Goal: Transaction & Acquisition: Purchase product/service

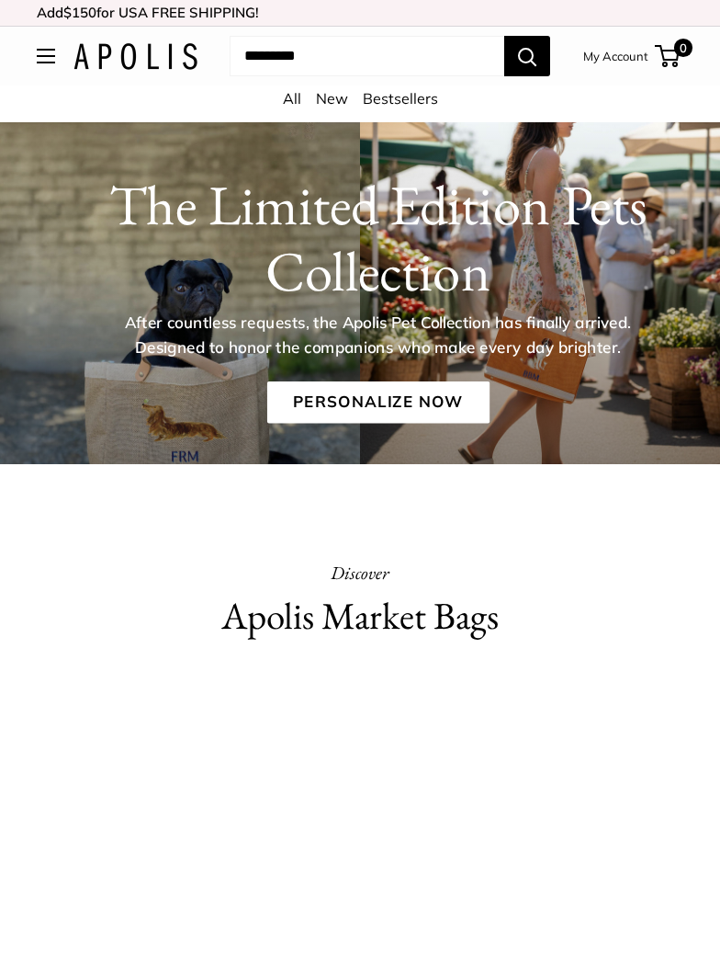
click at [390, 404] on link "Personalize Now" at bounding box center [377, 402] width 222 height 42
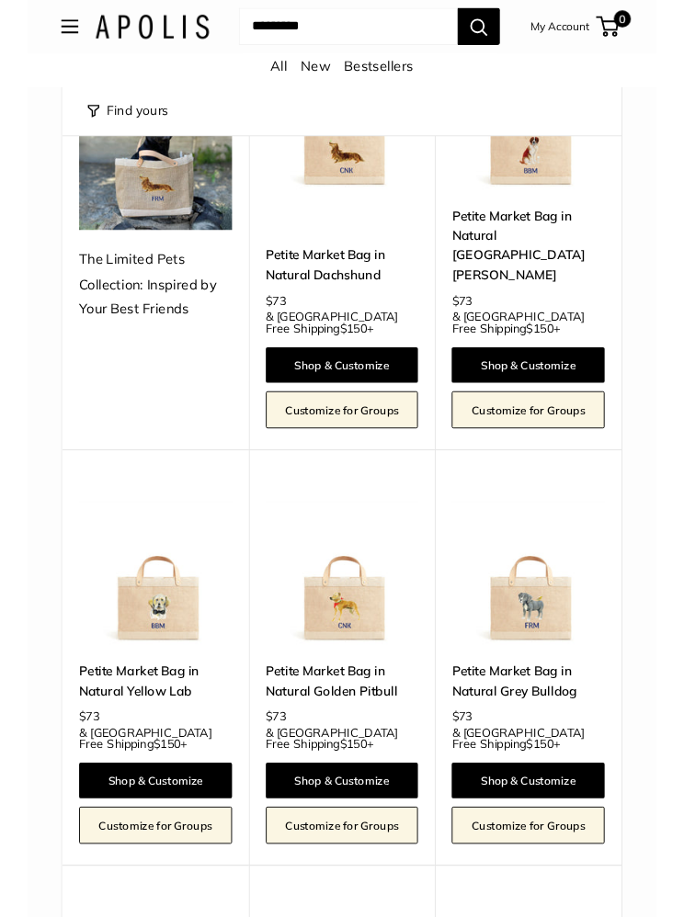
scroll to position [348, 0]
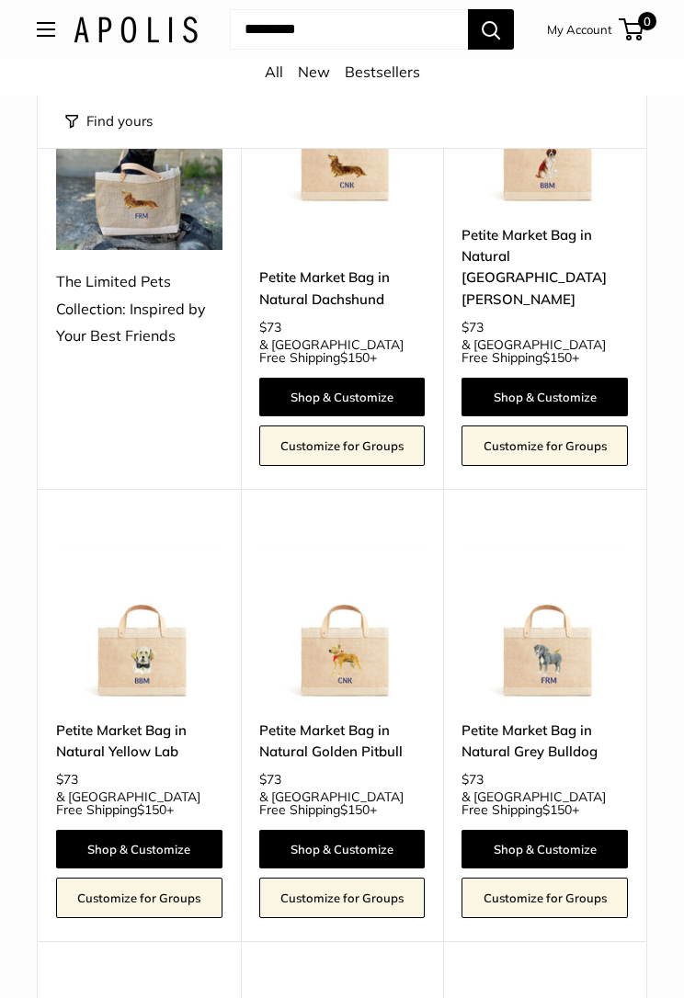
click at [330, 720] on link "Petite Market Bag in Natural Golden Pitbull" at bounding box center [342, 741] width 166 height 43
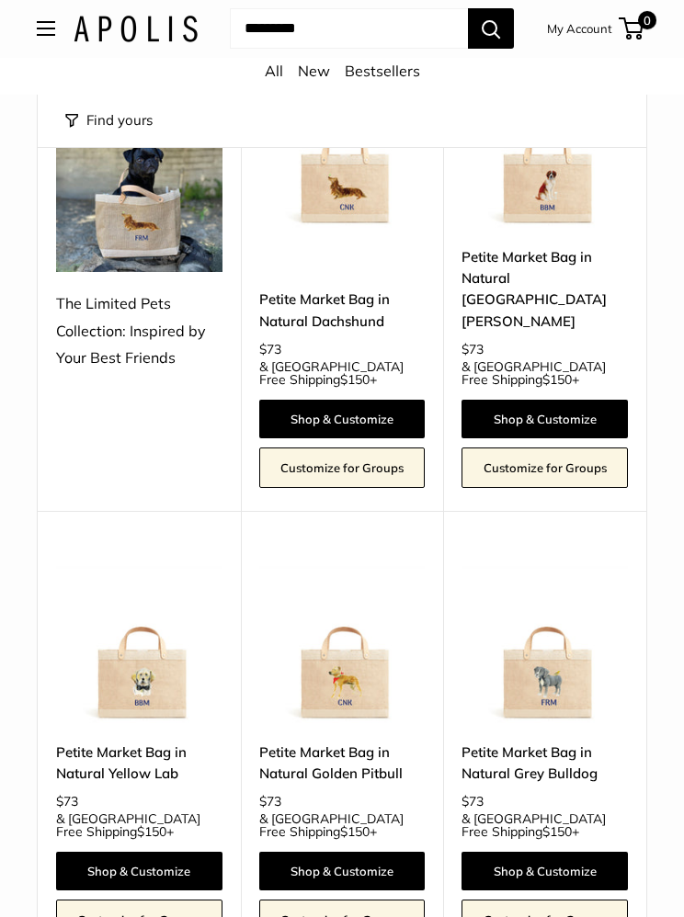
scroll to position [336, 0]
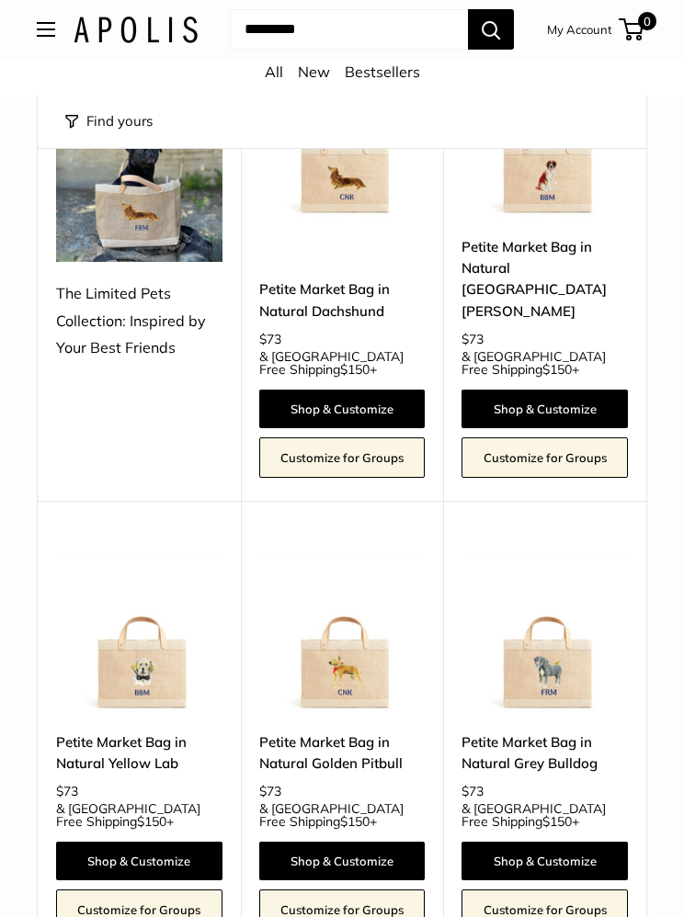
click at [516, 731] on link "Petite Market Bag in Natural Grey Bulldog" at bounding box center [544, 752] width 166 height 43
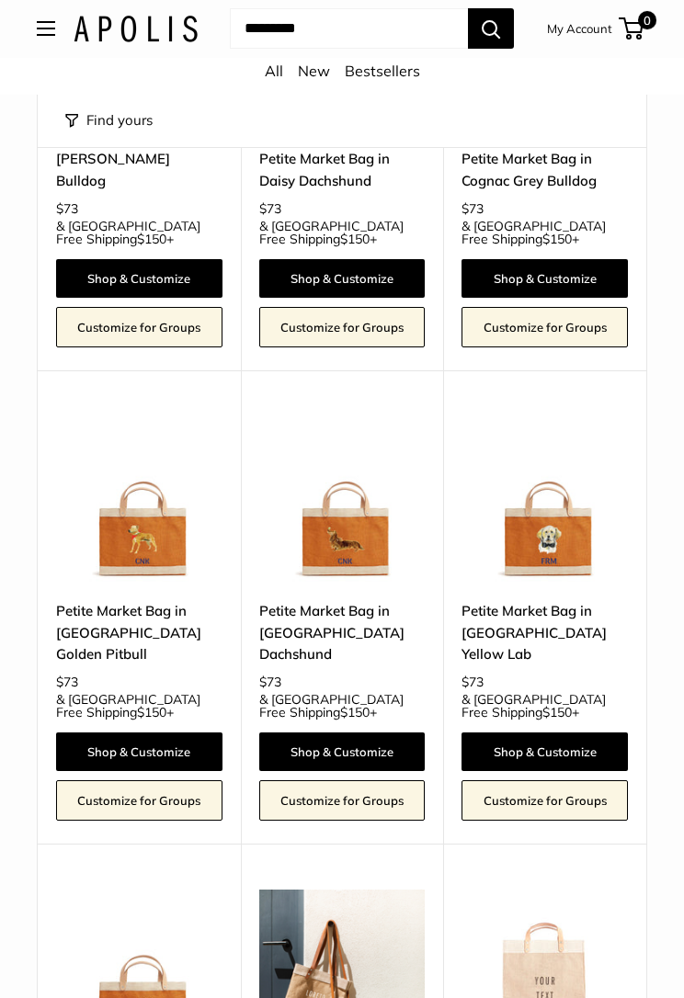
scroll to position [1866, 0]
click at [134, 600] on link "Petite Market Bag in Cognac Golden Pitbull" at bounding box center [139, 632] width 166 height 64
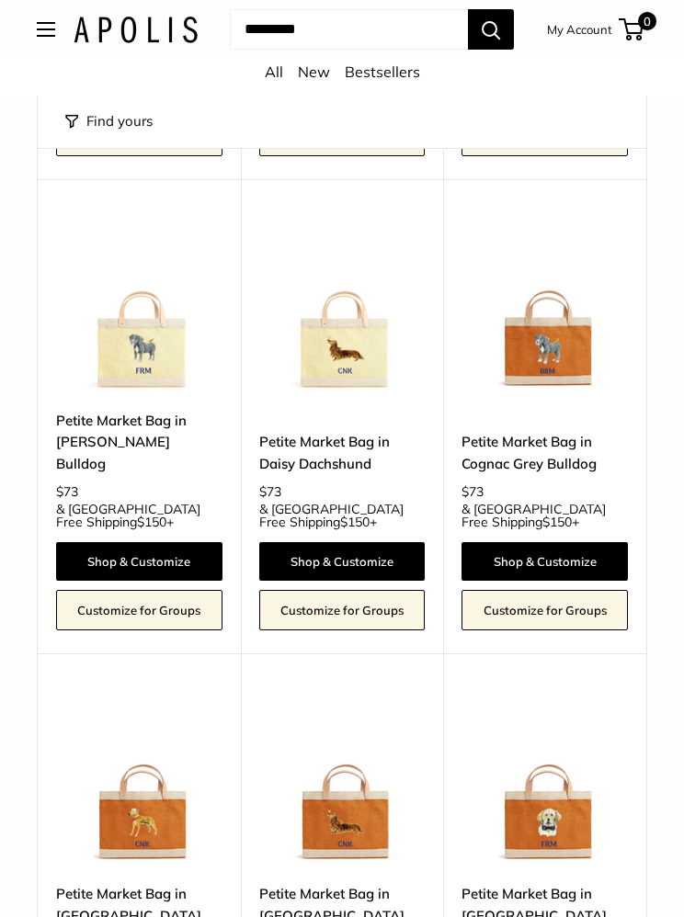
scroll to position [1567, 0]
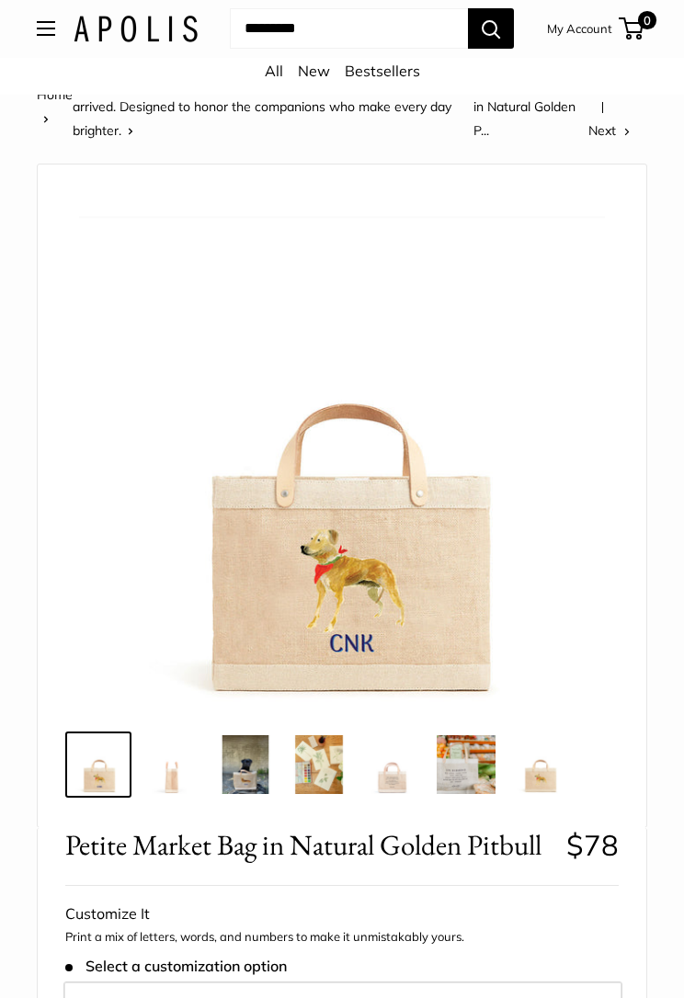
scroll to position [52, 0]
click at [189, 767] on img at bounding box center [171, 763] width 59 height 59
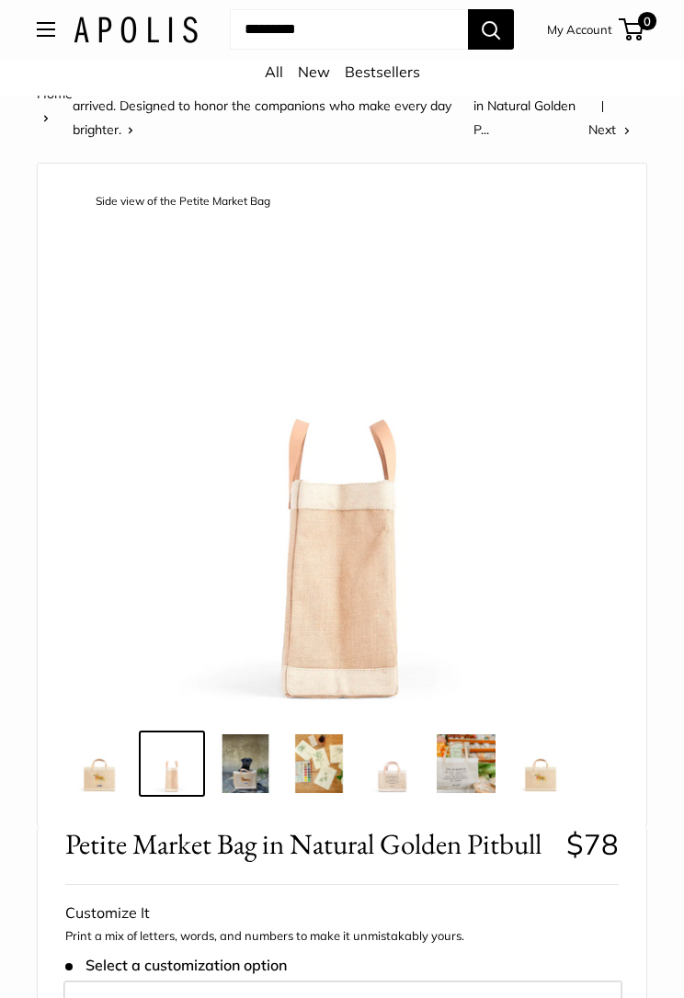
click at [255, 753] on img at bounding box center [245, 763] width 59 height 59
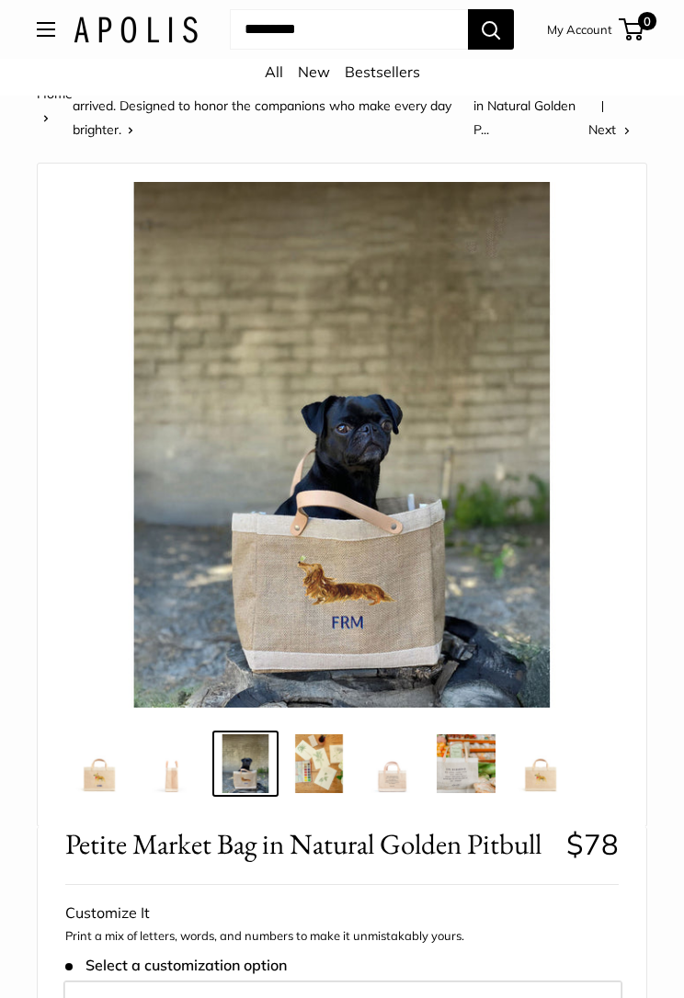
click at [328, 756] on img at bounding box center [318, 763] width 59 height 59
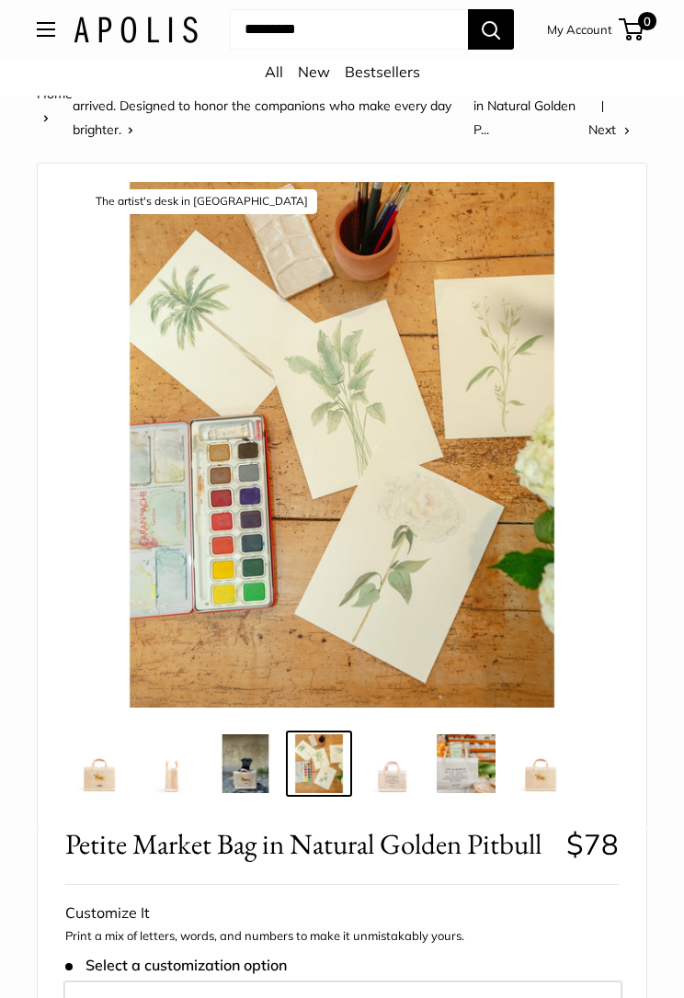
click at [100, 770] on img at bounding box center [98, 763] width 59 height 59
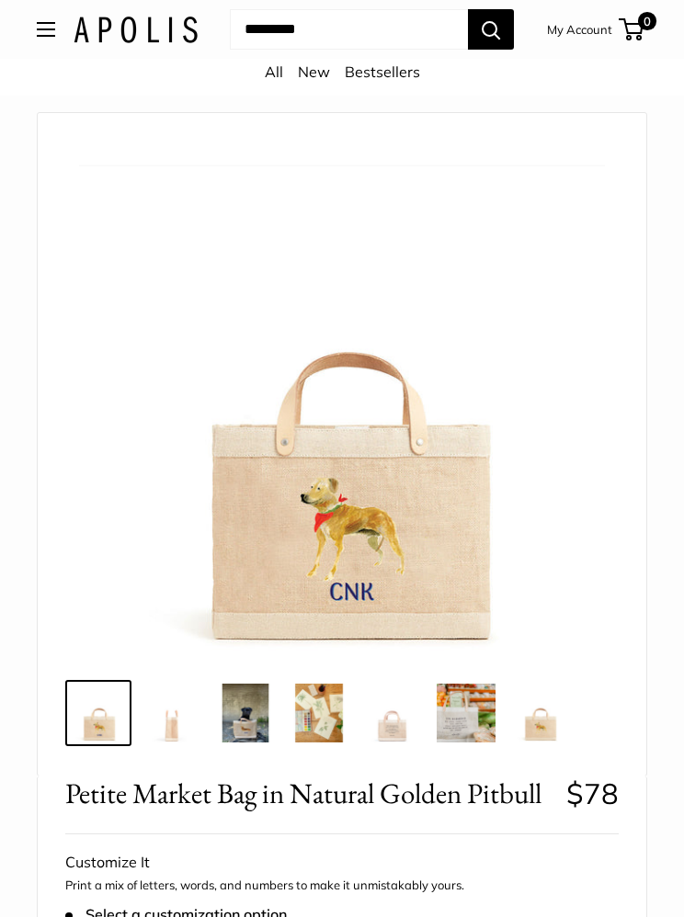
scroll to position [102, 0]
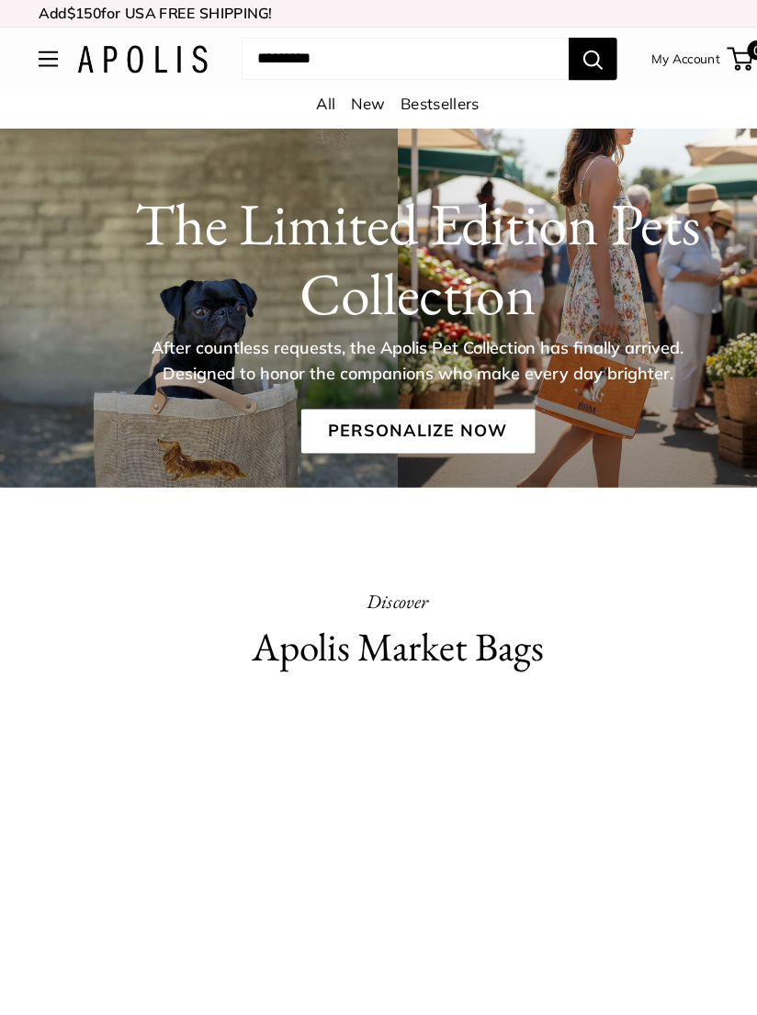
click at [381, 402] on link "Personalize Now" at bounding box center [397, 411] width 222 height 42
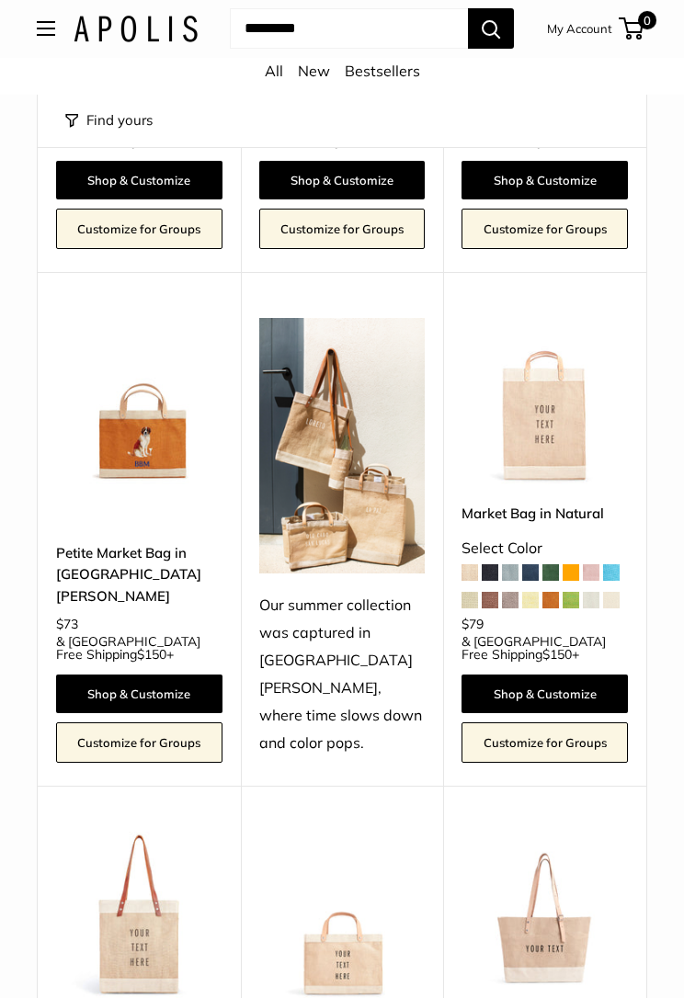
scroll to position [2438, 0]
click at [549, 832] on img at bounding box center [544, 915] width 166 height 166
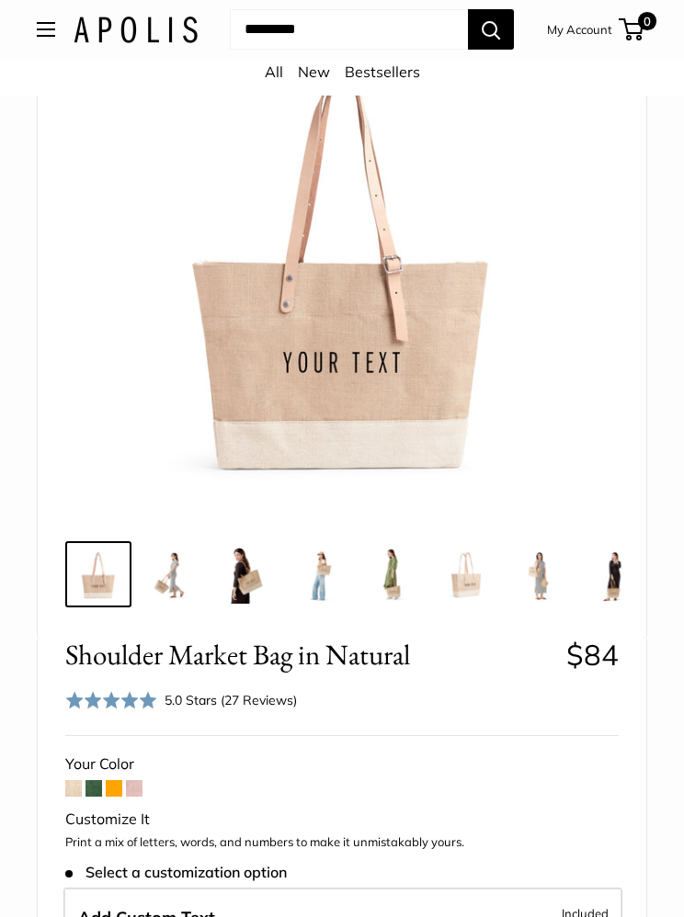
scroll to position [268, 0]
click at [96, 794] on span at bounding box center [93, 789] width 17 height 17
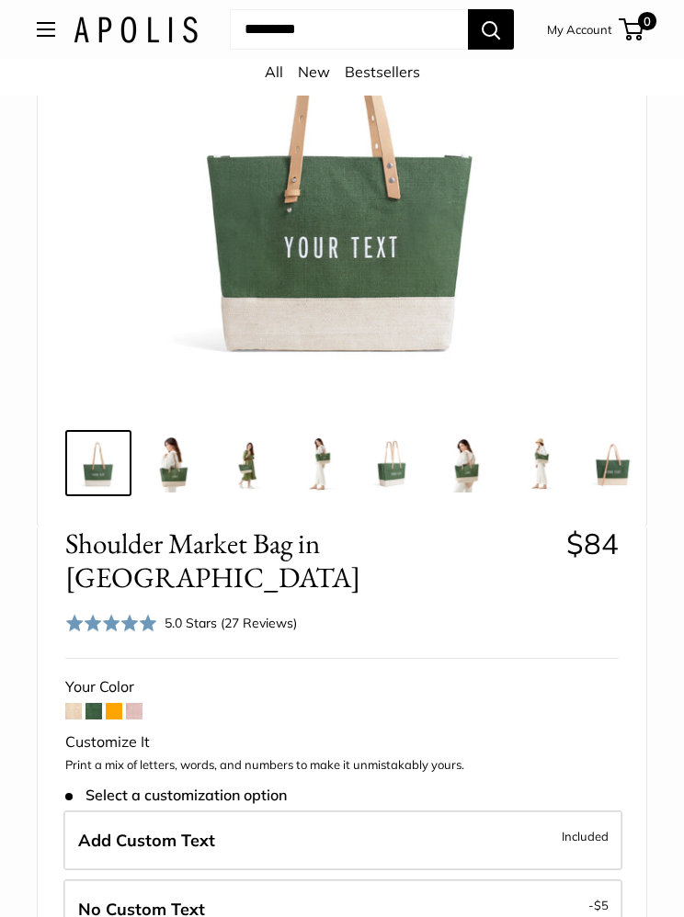
scroll to position [314, 0]
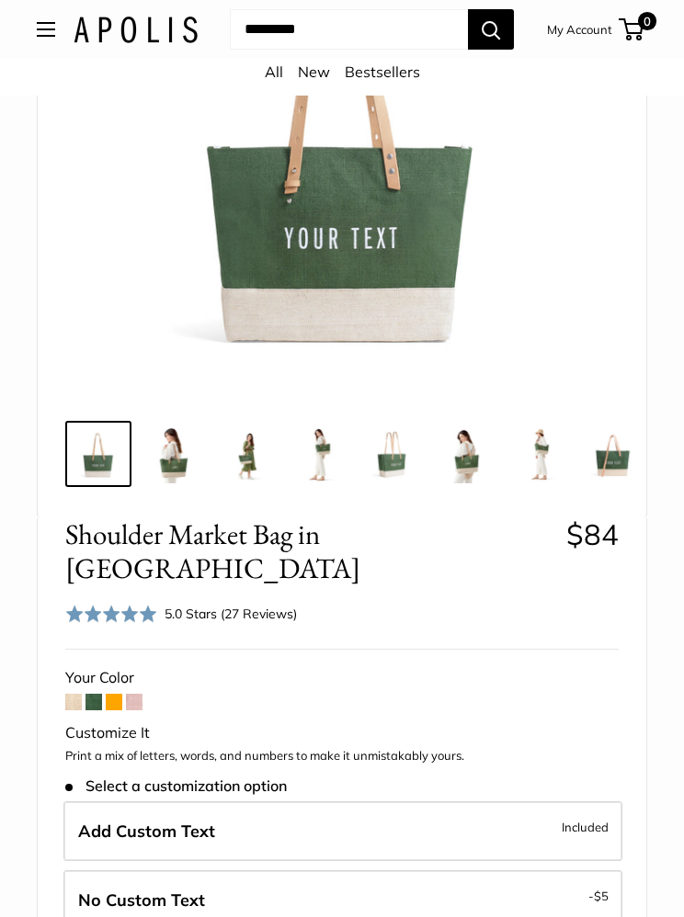
click at [130, 694] on span at bounding box center [134, 702] width 17 height 17
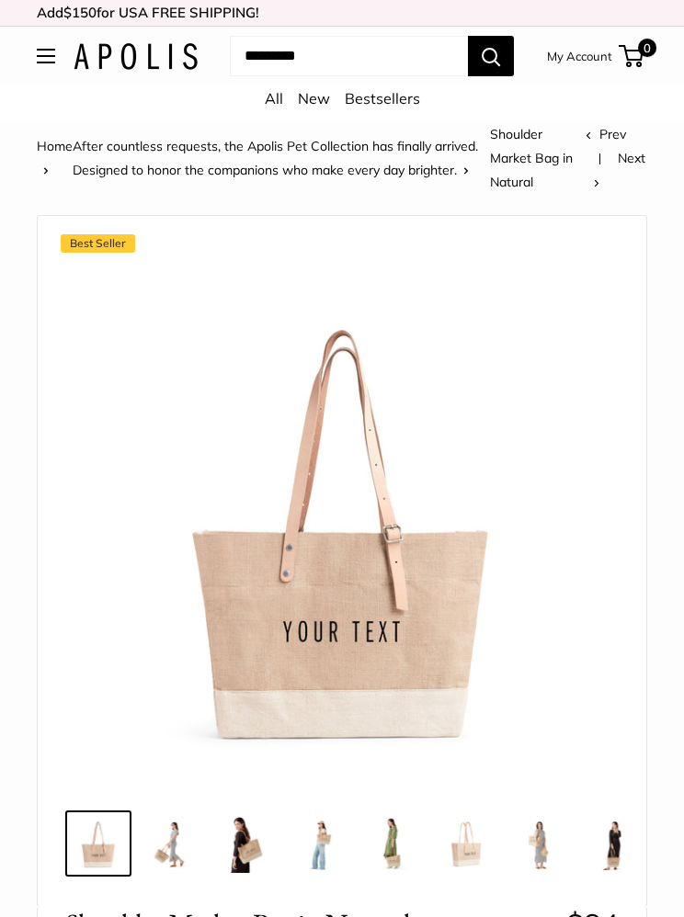
scroll to position [268, 0]
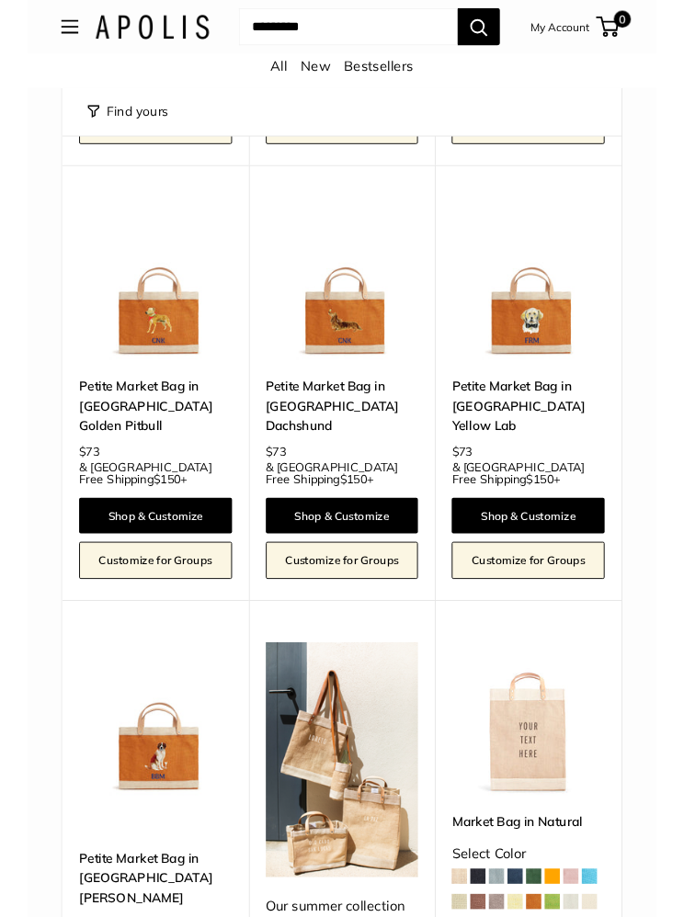
scroll to position [2050, 0]
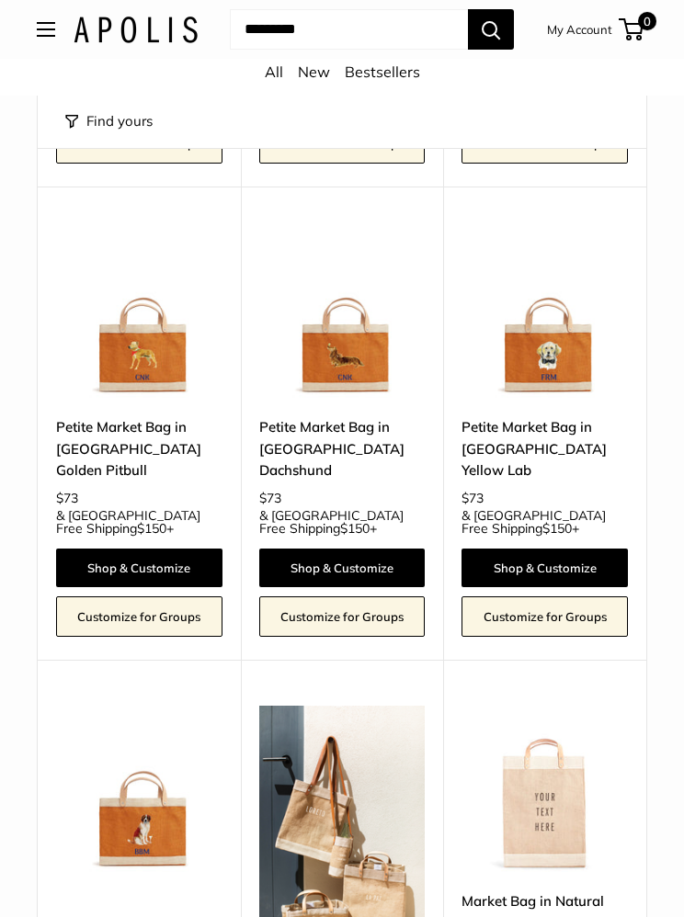
click at [152, 416] on link "Petite Market Bag in [GEOGRAPHIC_DATA] Golden Pitbull" at bounding box center [139, 448] width 166 height 64
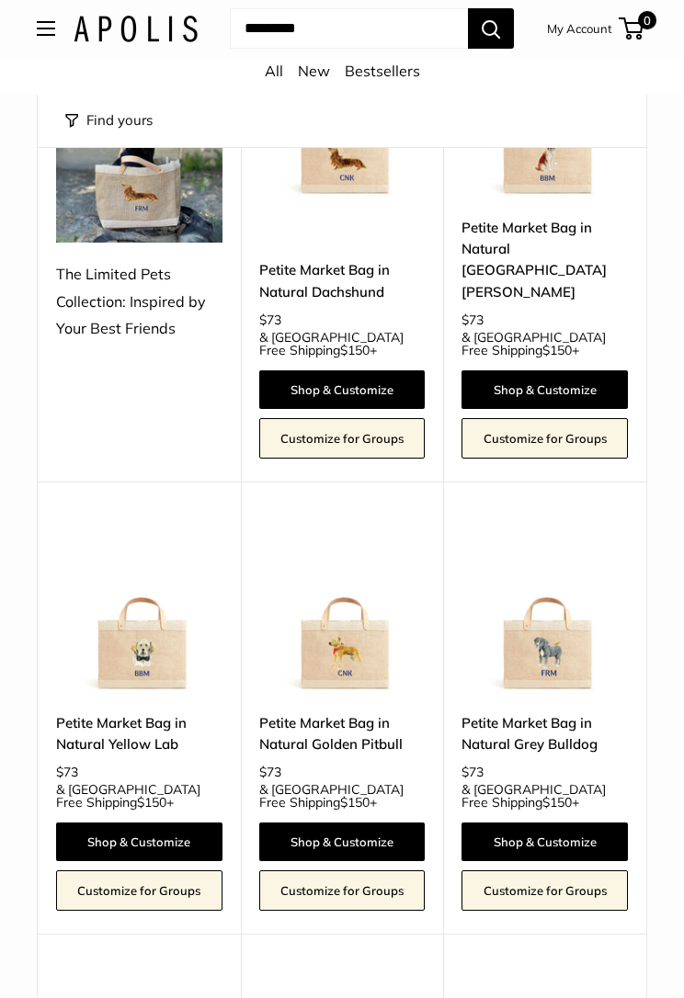
scroll to position [356, 0]
click at [324, 712] on link "Petite Market Bag in Natural Golden Pitbull" at bounding box center [342, 733] width 166 height 43
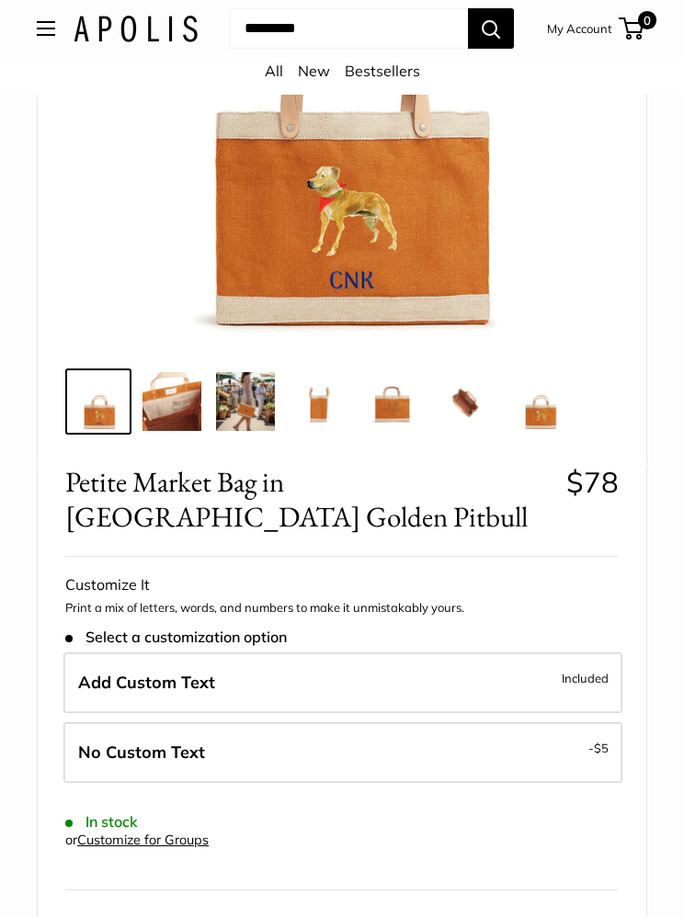
scroll to position [399, 0]
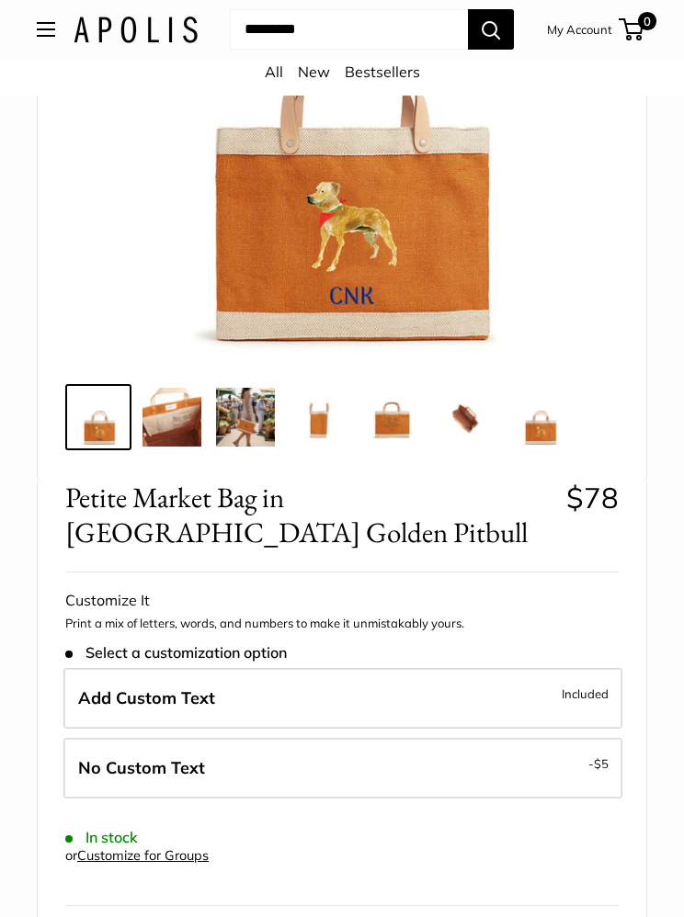
click at [181, 420] on img at bounding box center [171, 417] width 59 height 59
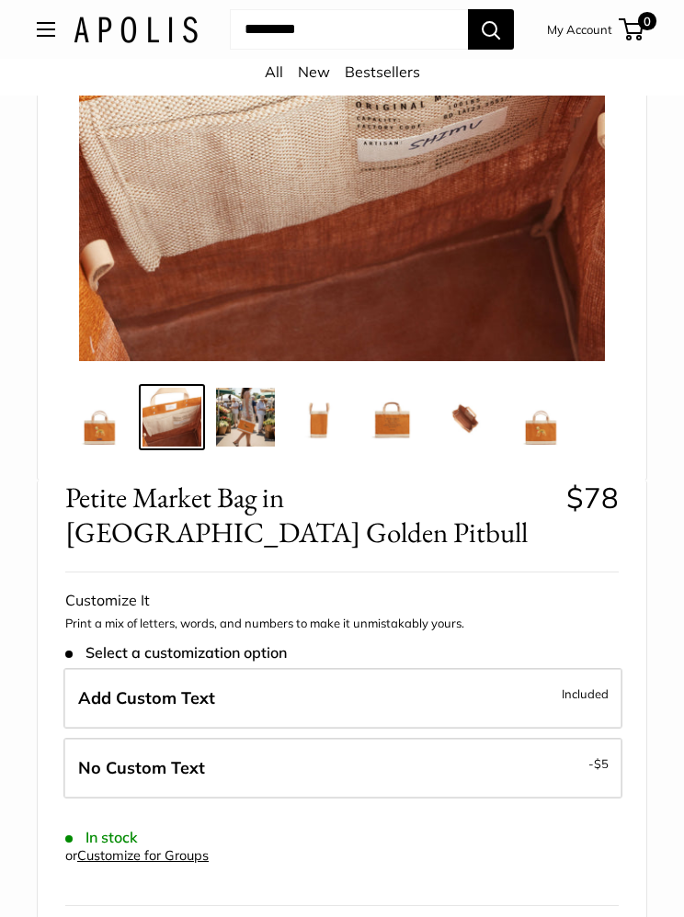
click at [249, 422] on img at bounding box center [245, 417] width 59 height 59
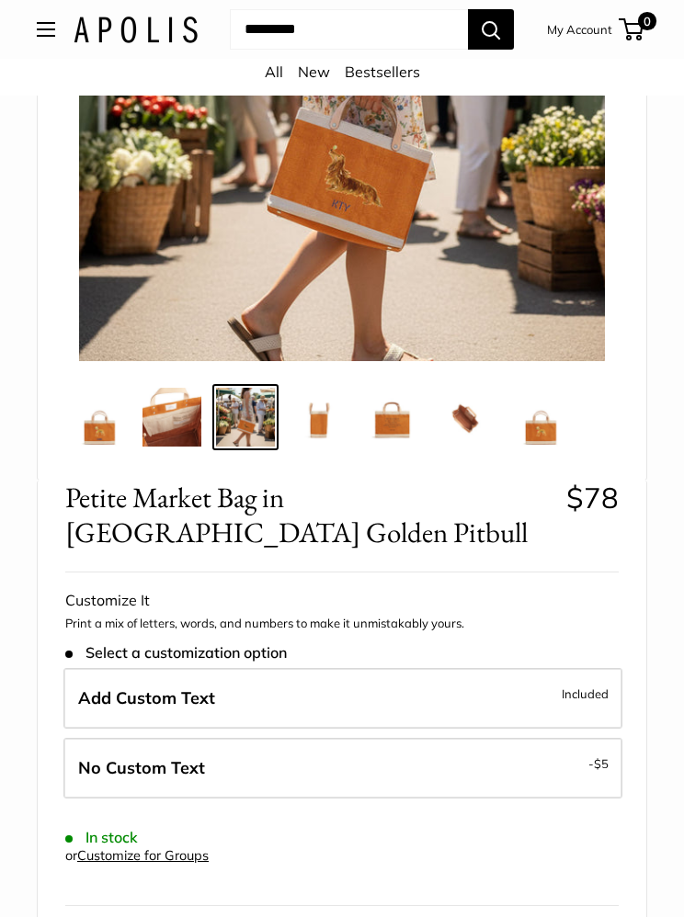
click at [318, 439] on img at bounding box center [318, 417] width 59 height 59
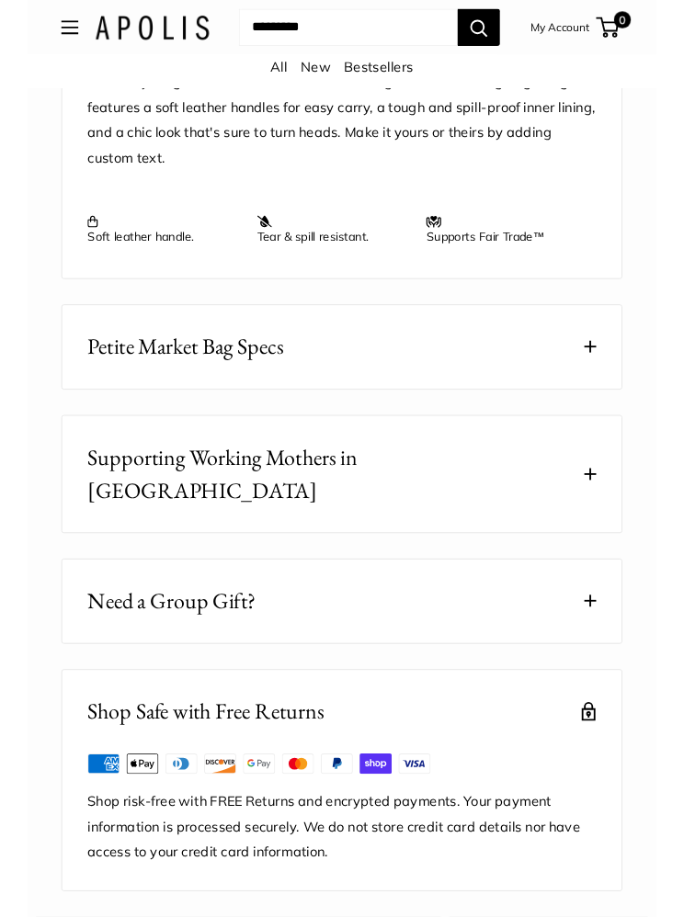
scroll to position [1913, 0]
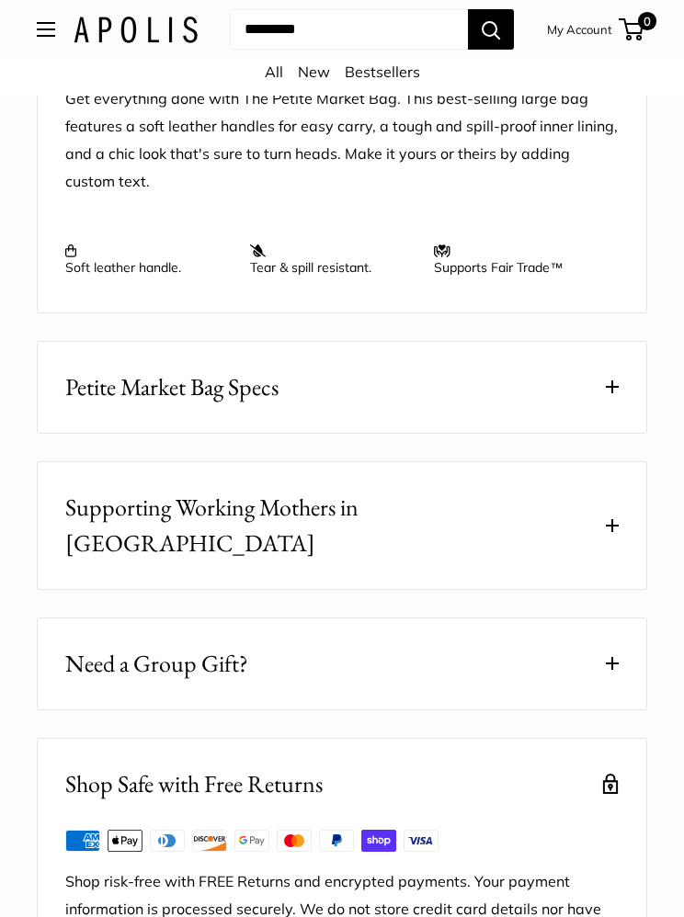
click at [606, 354] on button "Petite Market Bag Specs" at bounding box center [342, 387] width 608 height 91
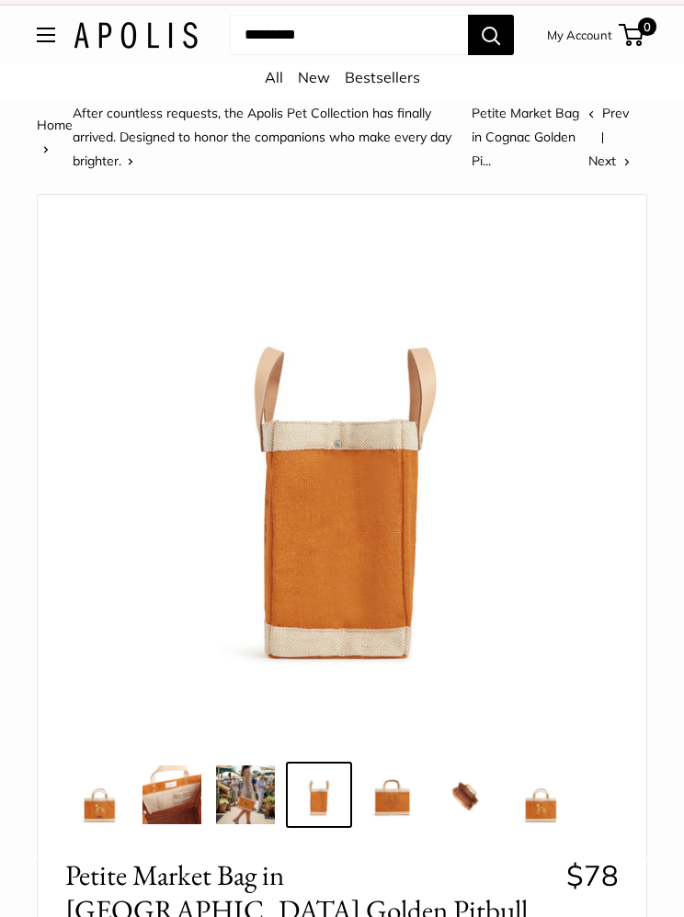
scroll to position [0, 0]
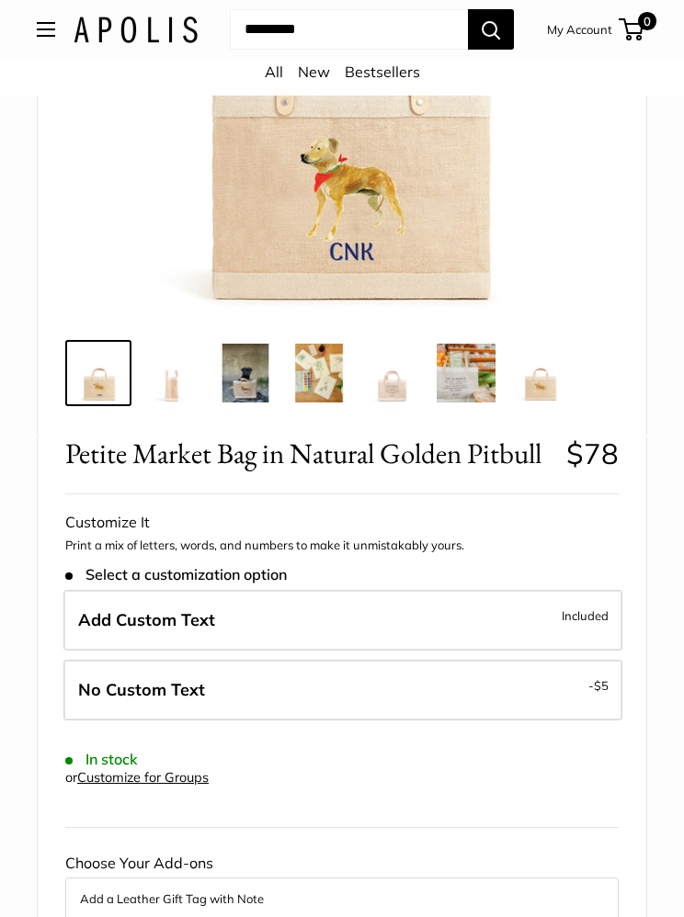
scroll to position [434, 0]
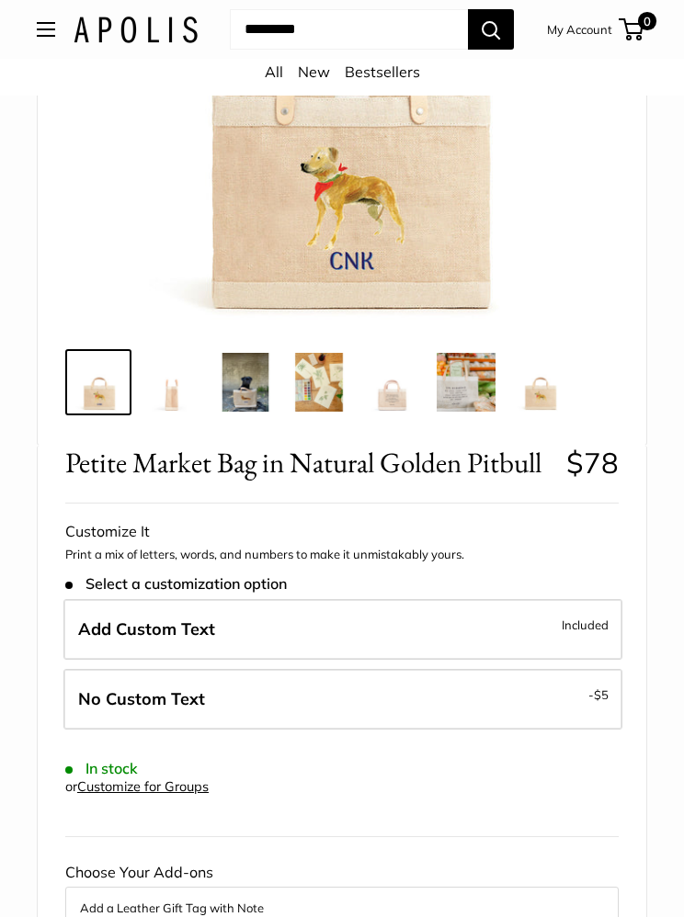
click at [546, 400] on img at bounding box center [539, 382] width 59 height 59
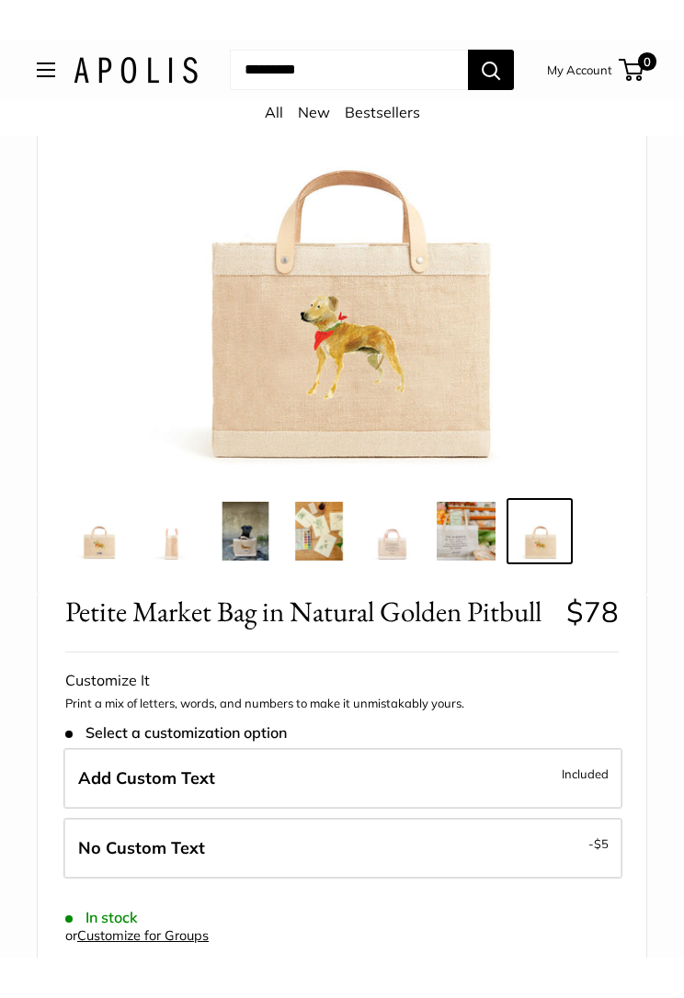
scroll to position [328, 0]
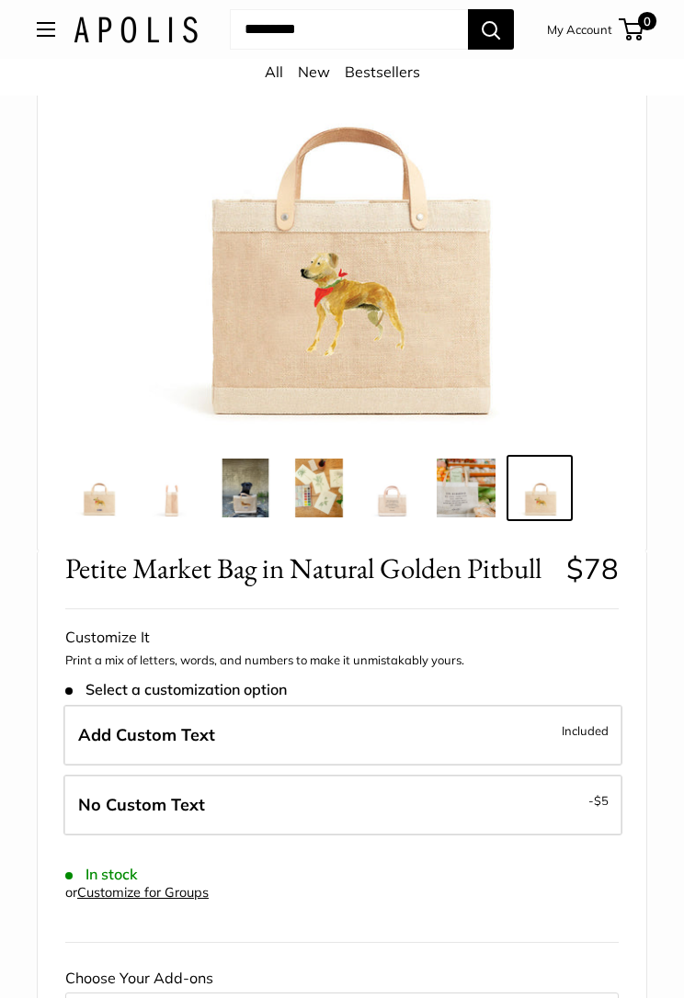
click at [470, 493] on img at bounding box center [465, 488] width 59 height 59
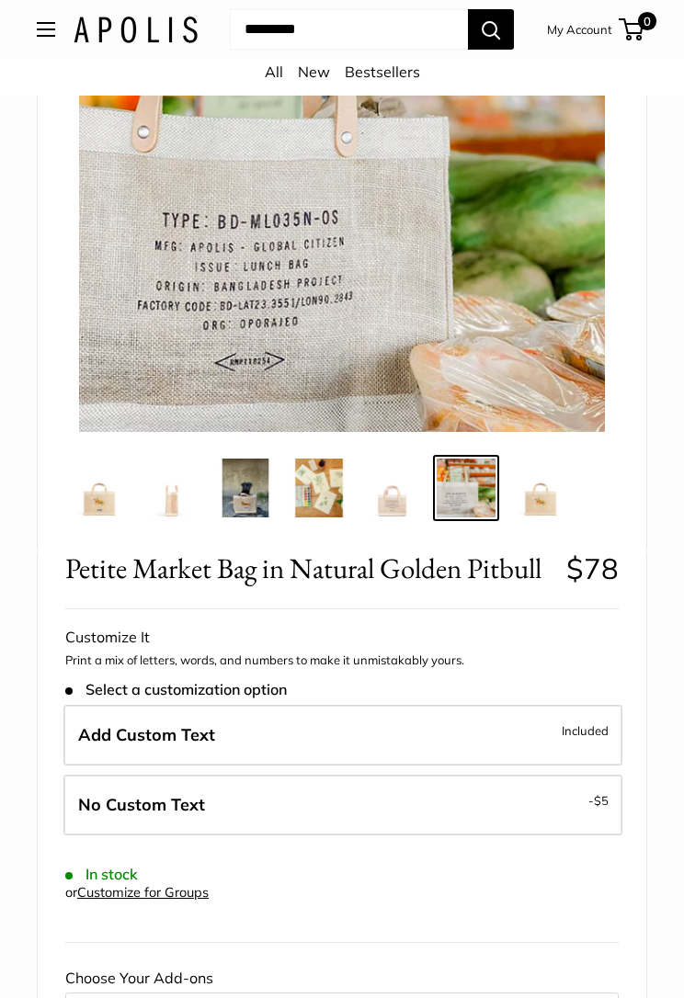
click at [530, 500] on img at bounding box center [539, 488] width 59 height 59
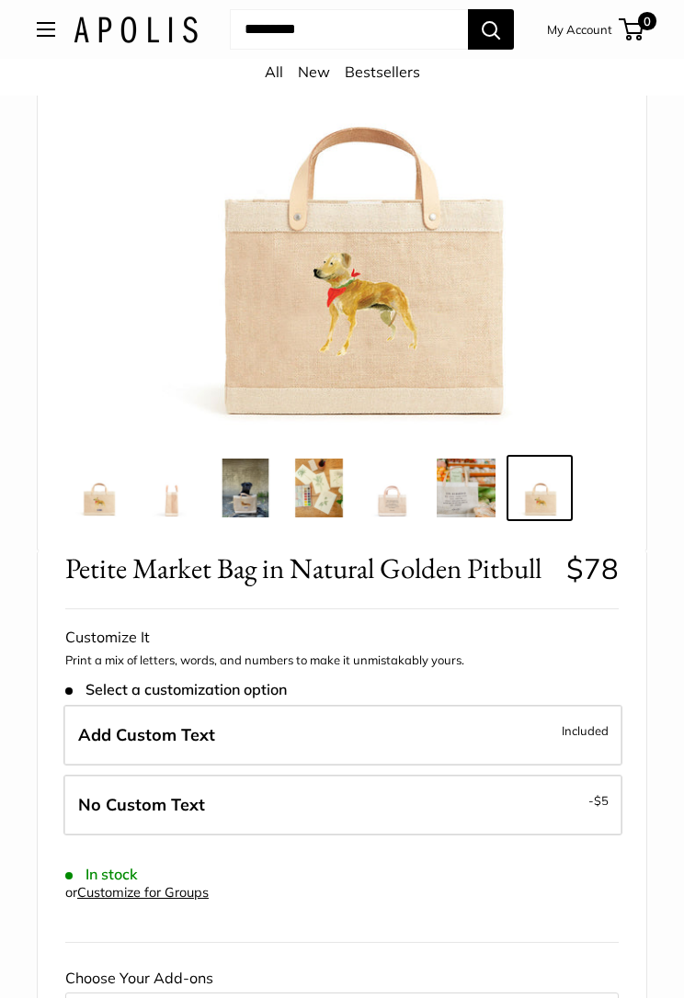
click at [396, 498] on img at bounding box center [392, 488] width 59 height 59
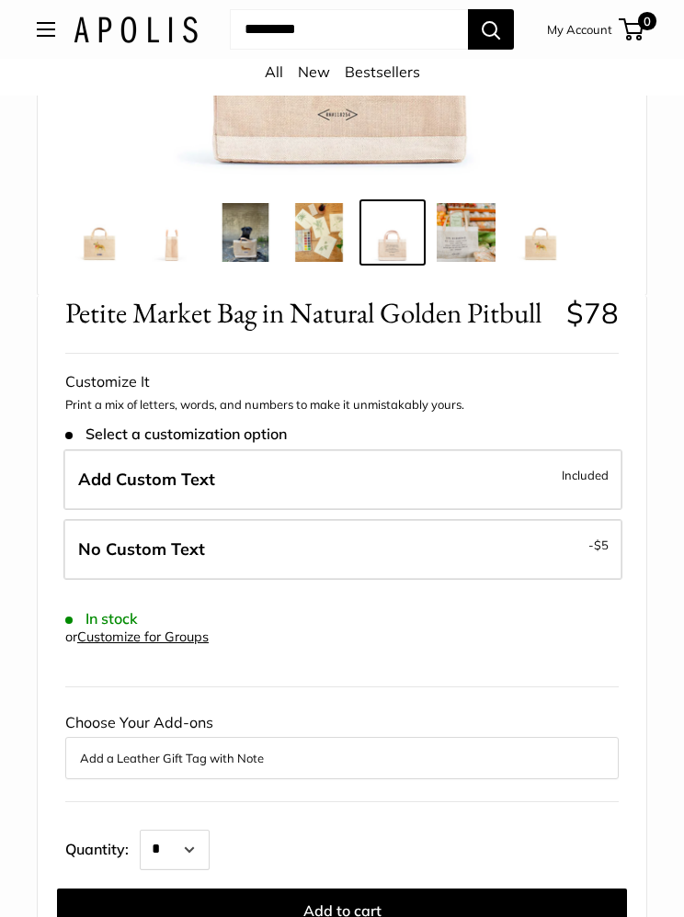
scroll to position [447, 0]
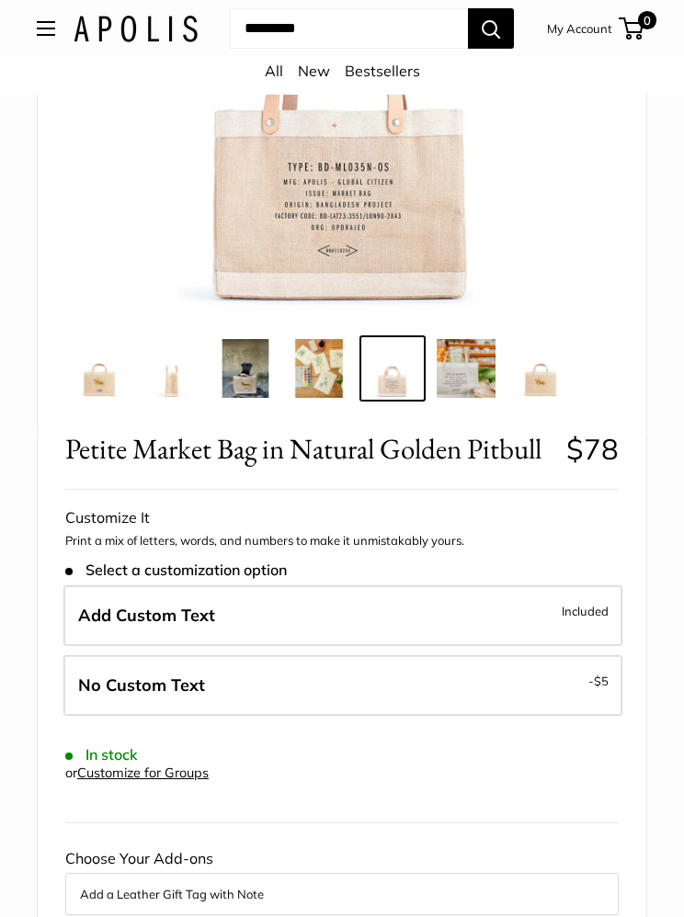
click at [37, 37] on button "Open menu" at bounding box center [46, 29] width 18 height 15
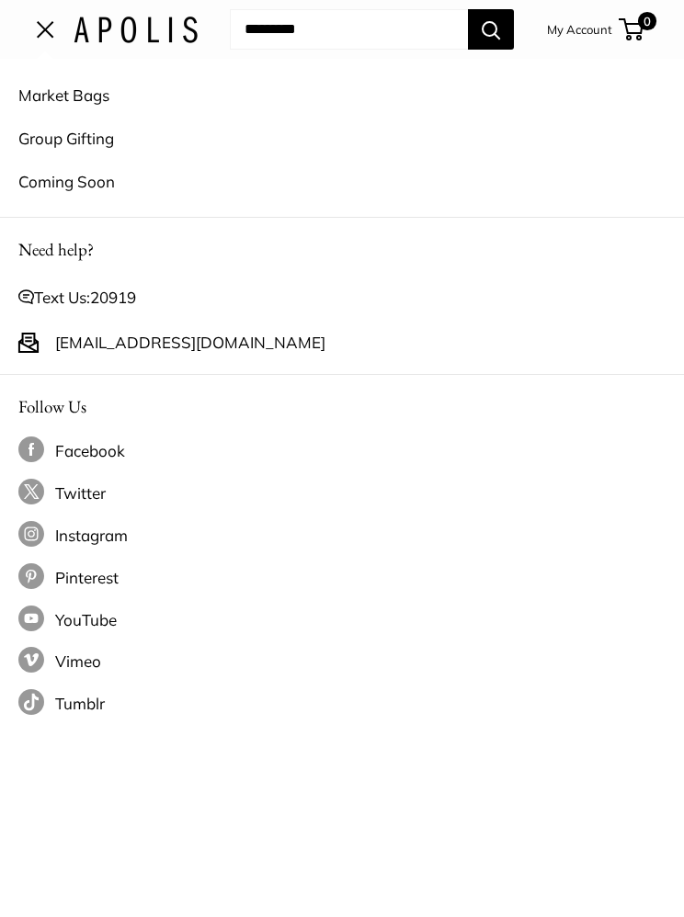
click at [96, 100] on link "Market Bags" at bounding box center [341, 95] width 647 height 43
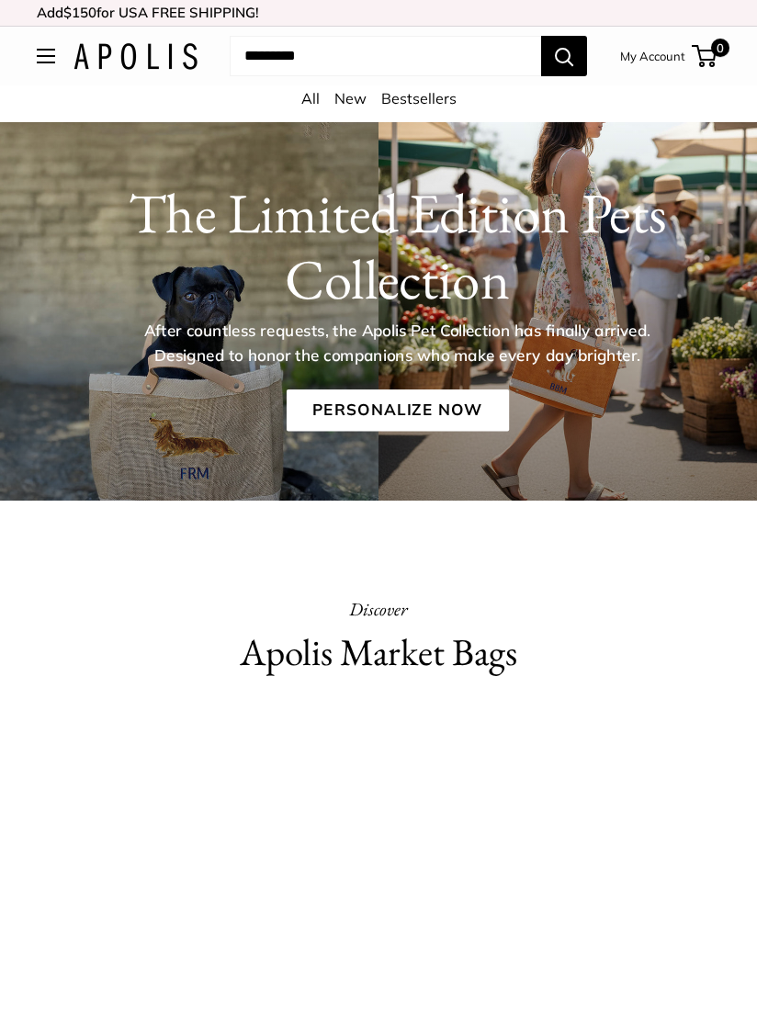
click at [57, 87] on div "All New Bestsellers" at bounding box center [378, 103] width 757 height 37
click at [41, 54] on button "Open menu" at bounding box center [46, 56] width 18 height 15
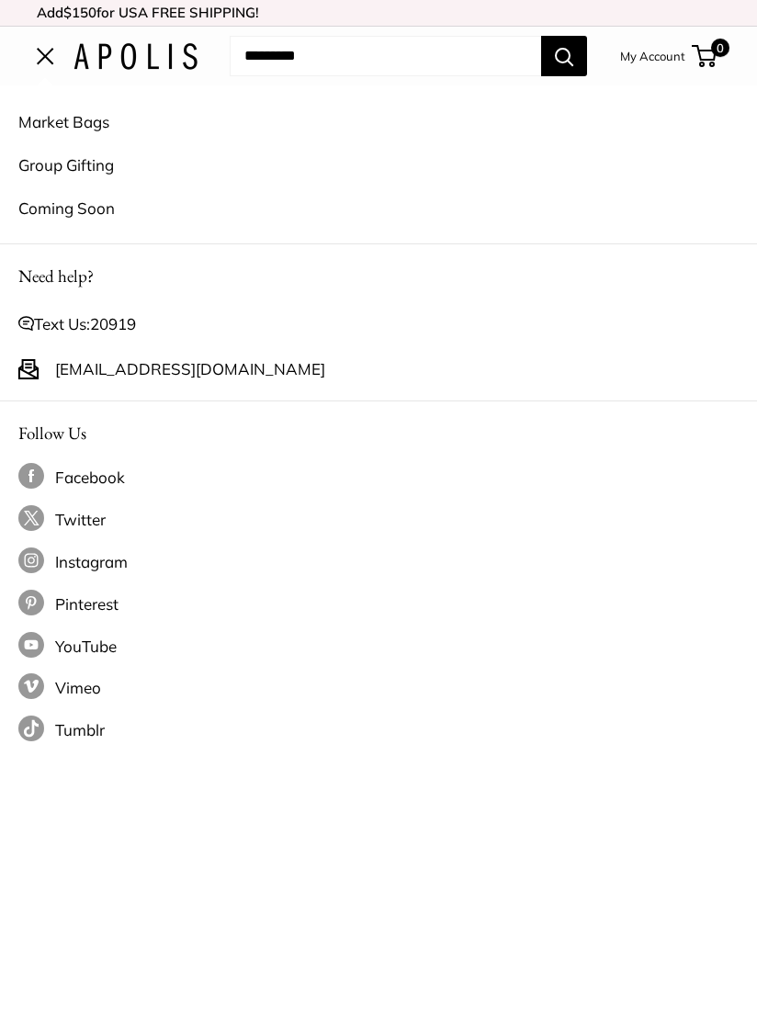
click at [74, 199] on link "Coming Soon" at bounding box center [378, 208] width 720 height 43
click at [108, 135] on link "Market Bags" at bounding box center [378, 121] width 720 height 43
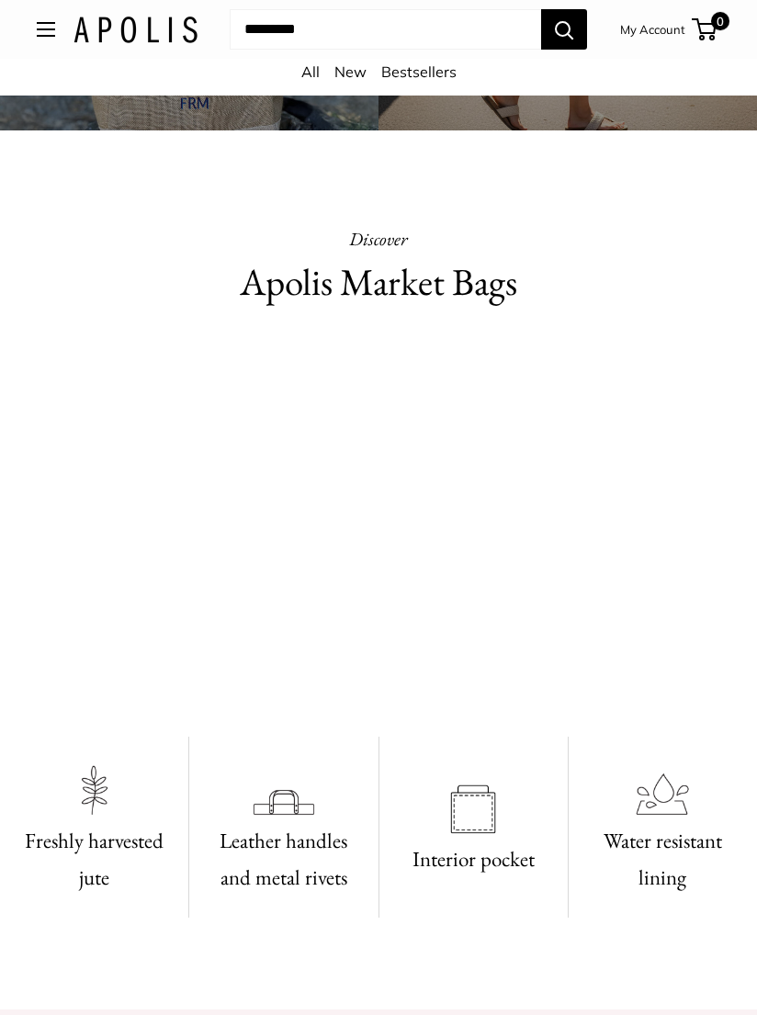
scroll to position [370, 0]
click at [380, 490] on video at bounding box center [379, 528] width 684 height 342
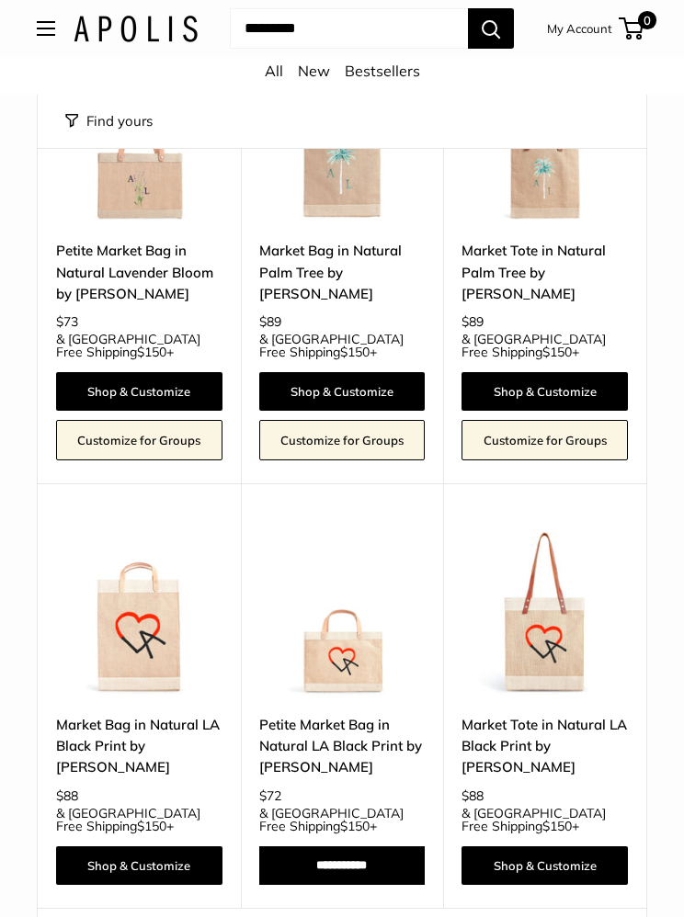
scroll to position [7372, 0]
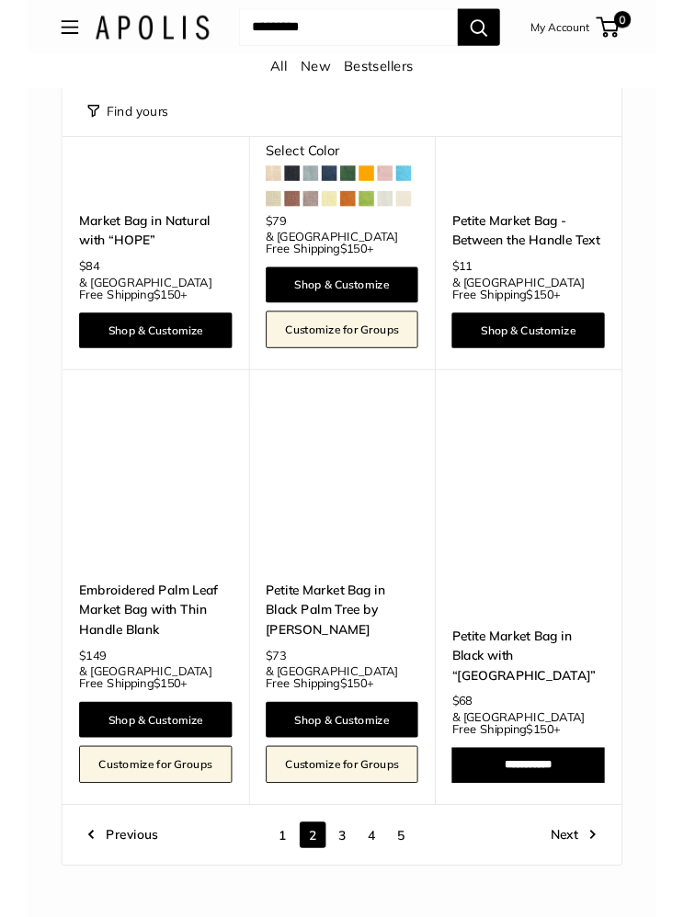
scroll to position [7174, 0]
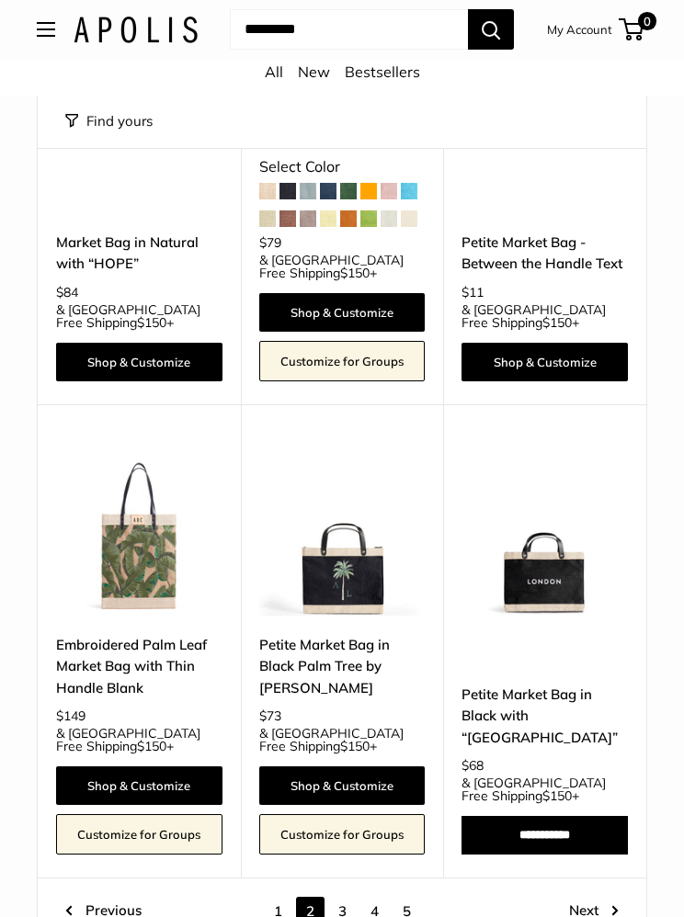
click at [350, 897] on link "3" at bounding box center [342, 911] width 28 height 28
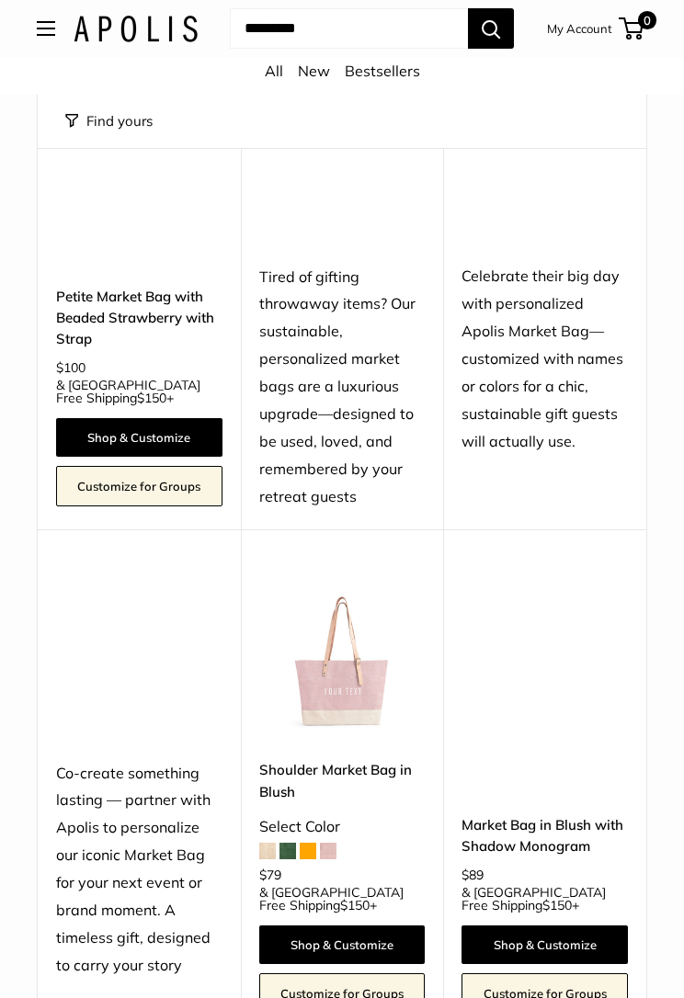
scroll to position [7146, 0]
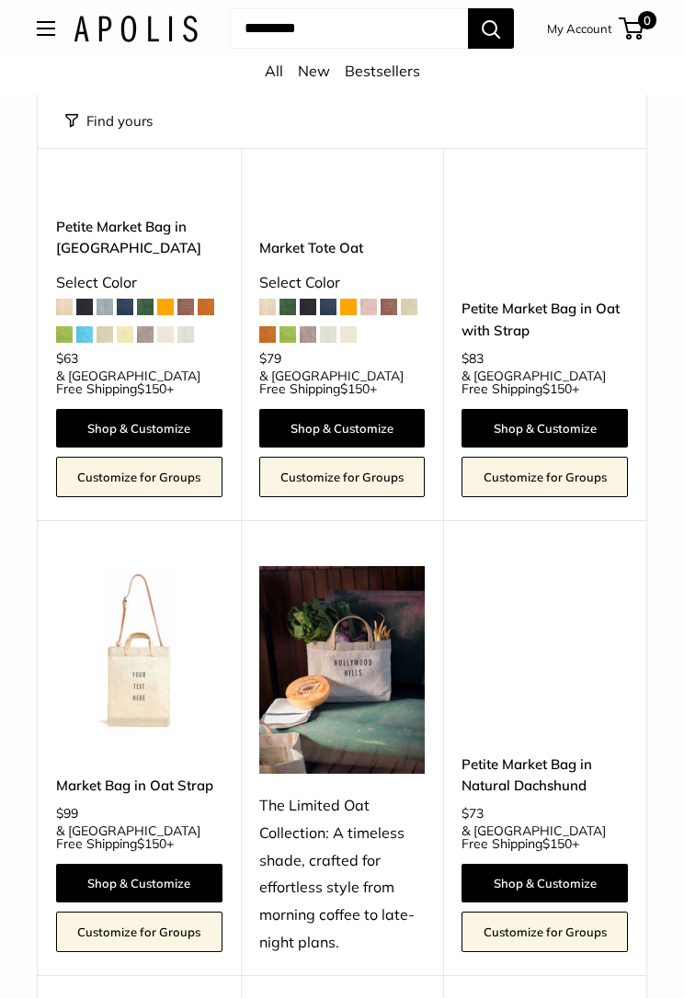
scroll to position [4856, 0]
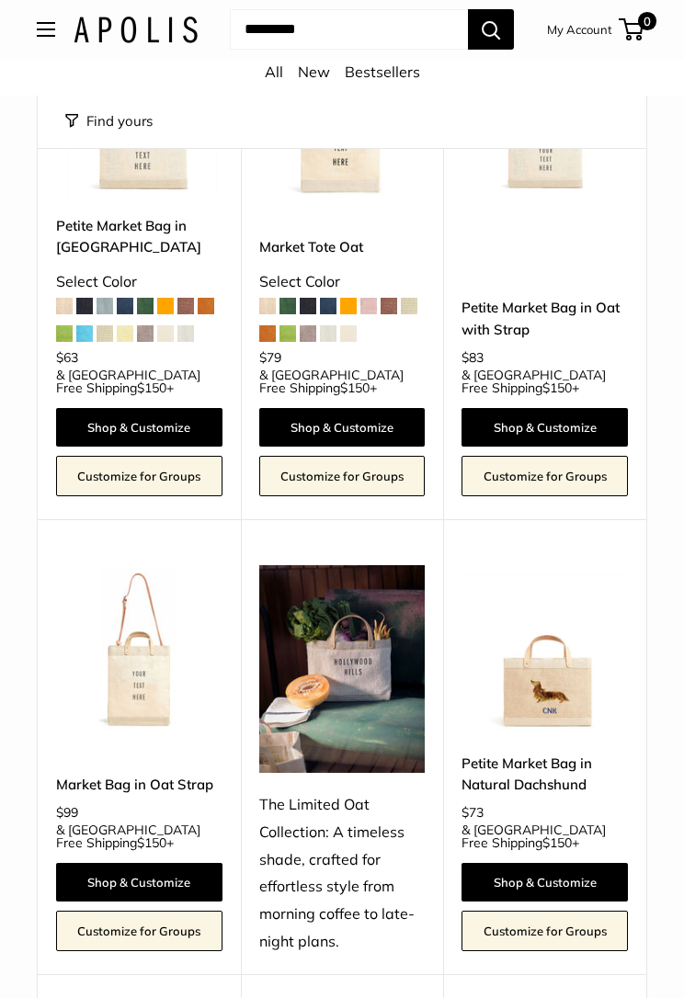
click at [156, 774] on link "Market Bag in Oat Strap" at bounding box center [139, 784] width 166 height 21
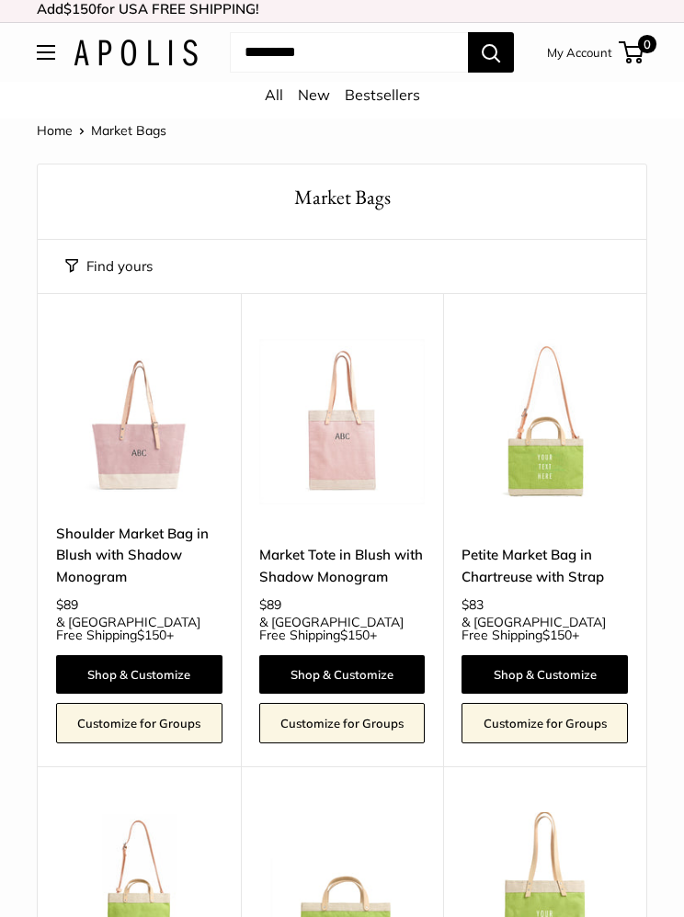
scroll to position [0, 0]
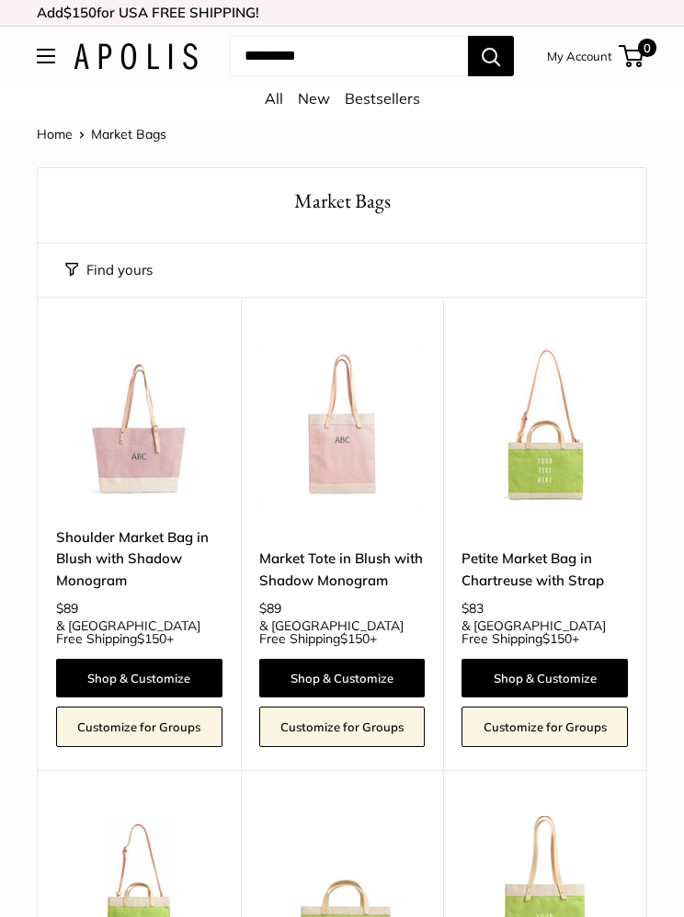
click at [402, 106] on link "Bestsellers" at bounding box center [382, 98] width 75 height 18
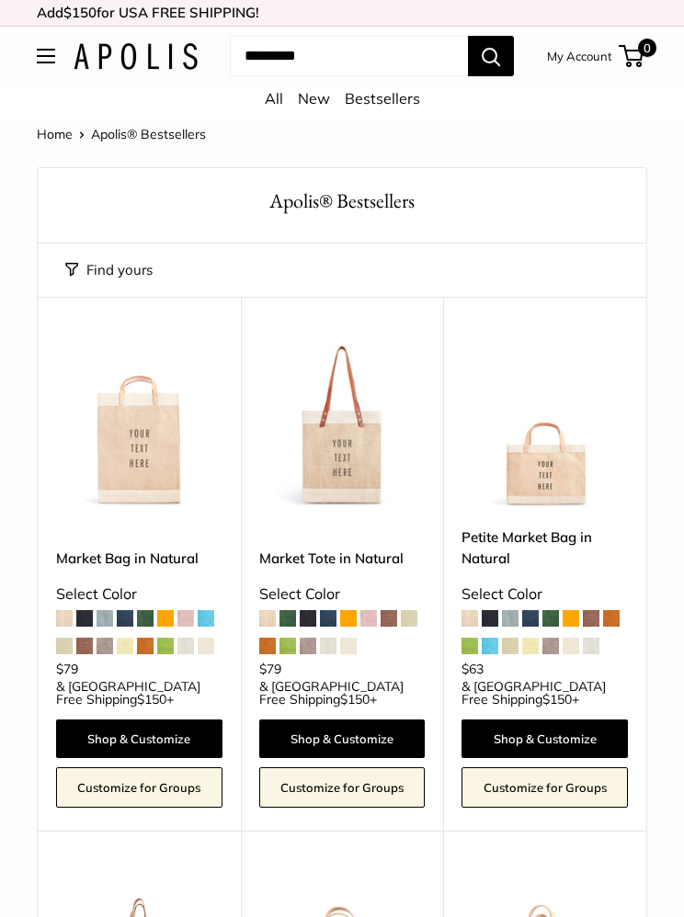
click at [55, 50] on button "Open menu" at bounding box center [46, 56] width 18 height 15
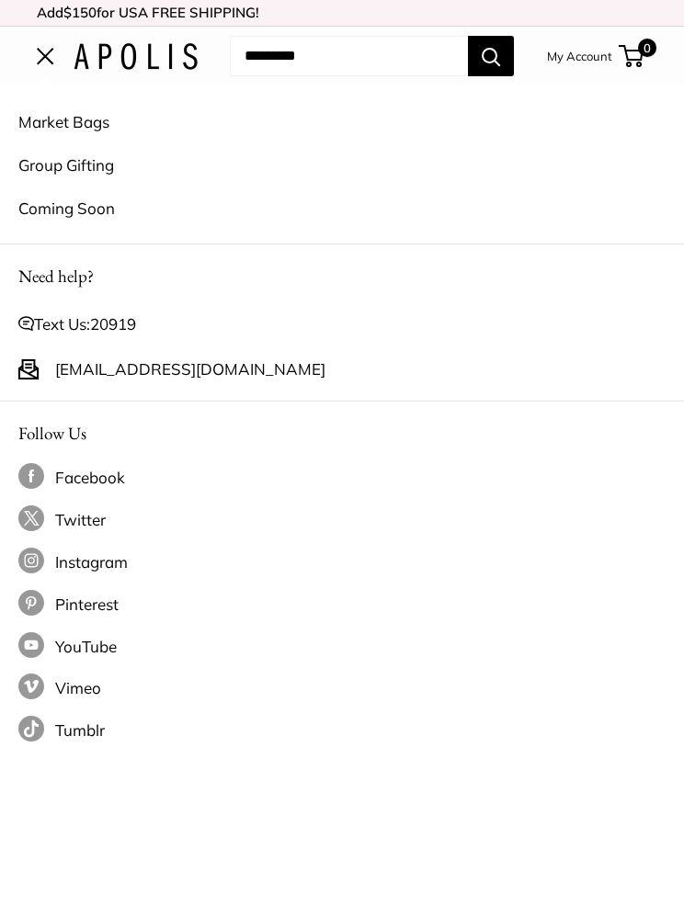
click at [110, 127] on link "Market Bags" at bounding box center [341, 121] width 647 height 43
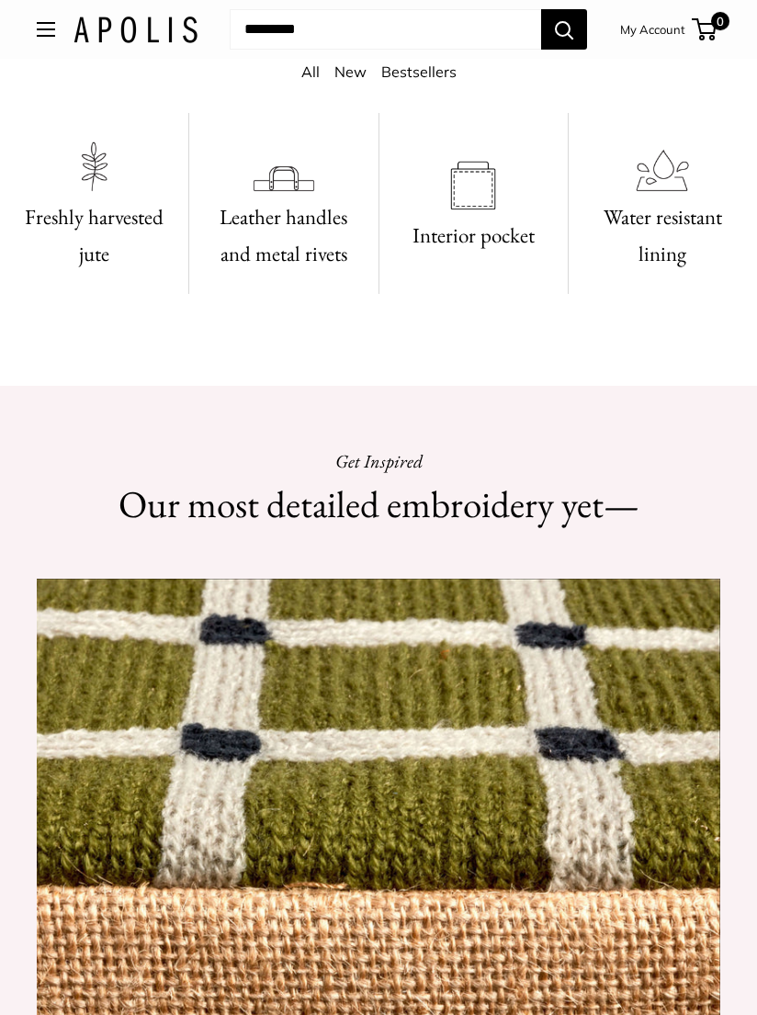
scroll to position [994, 0]
click at [410, 720] on img at bounding box center [379, 805] width 684 height 452
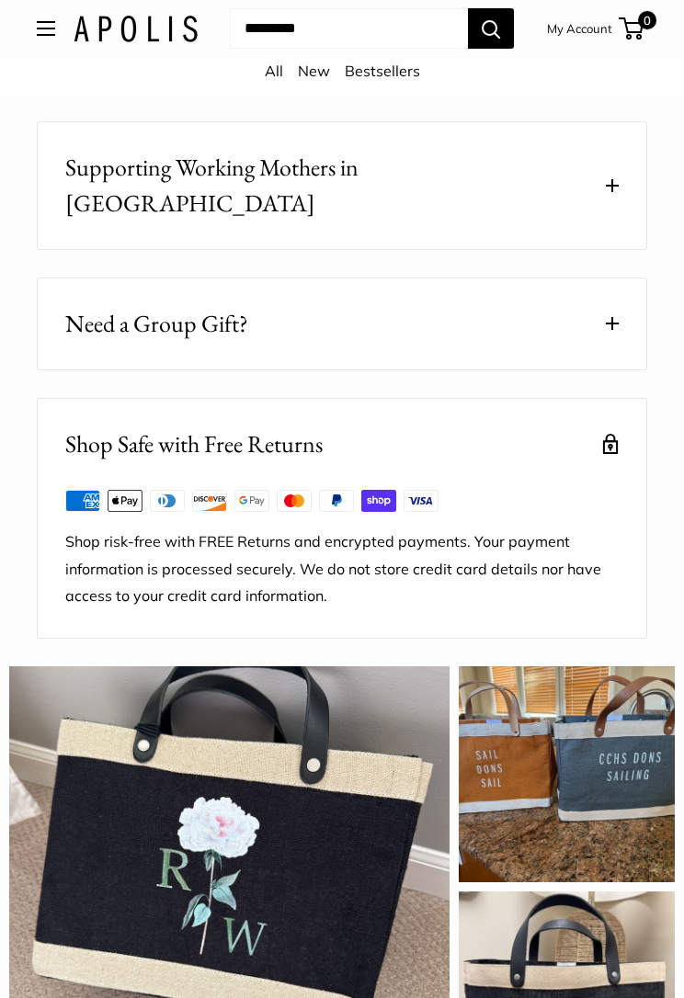
scroll to position [2219, 0]
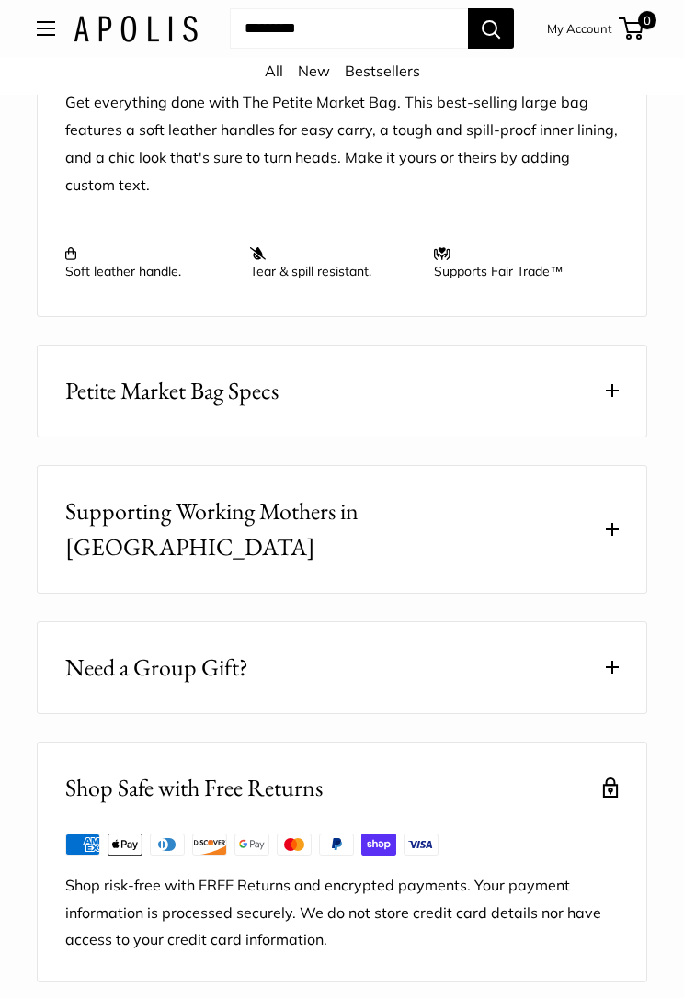
click at [607, 412] on button "Petite Market Bag Specs" at bounding box center [342, 391] width 608 height 91
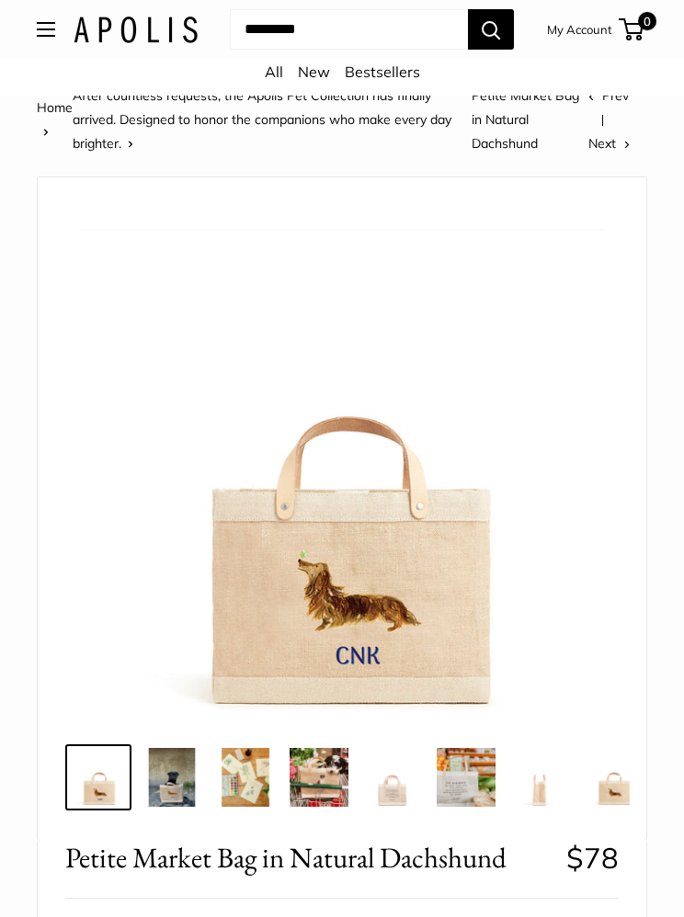
scroll to position [0, 0]
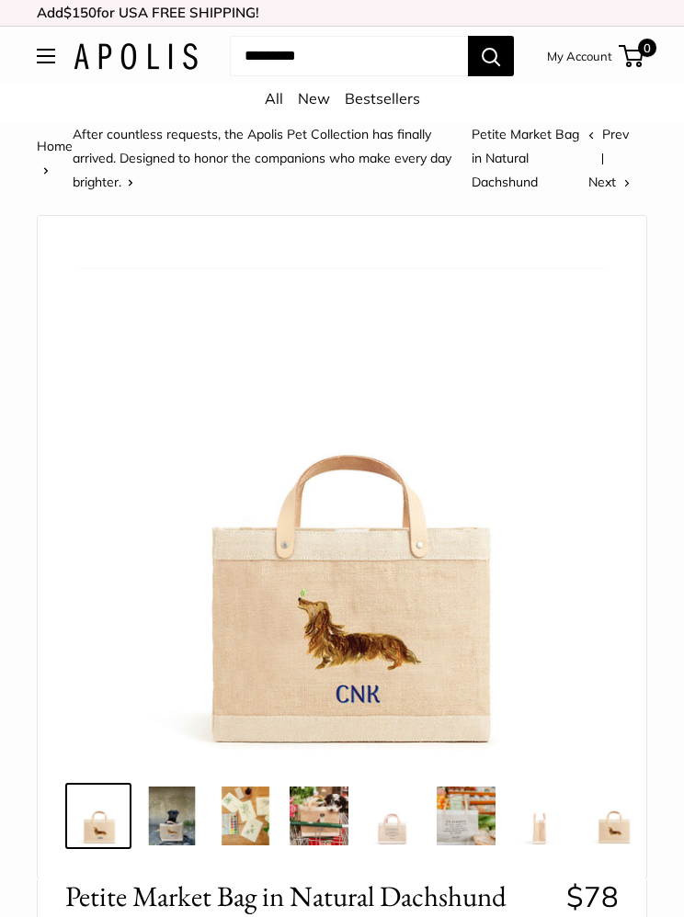
click at [55, 52] on button "Open menu" at bounding box center [46, 56] width 18 height 15
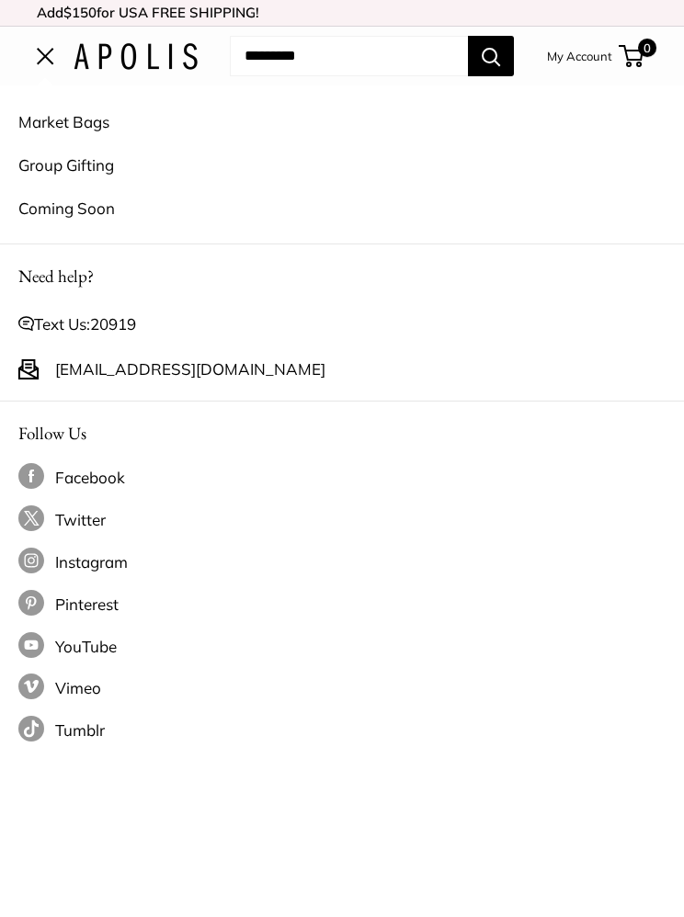
click at [109, 134] on link "Market Bags" at bounding box center [341, 121] width 647 height 43
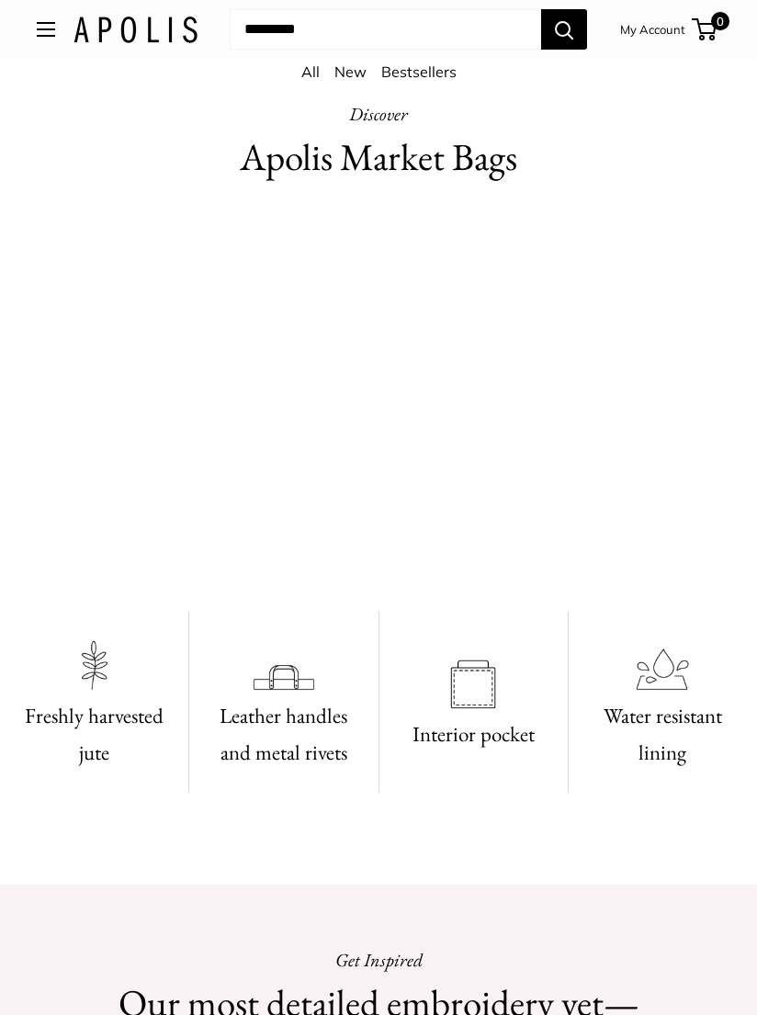
scroll to position [454, 0]
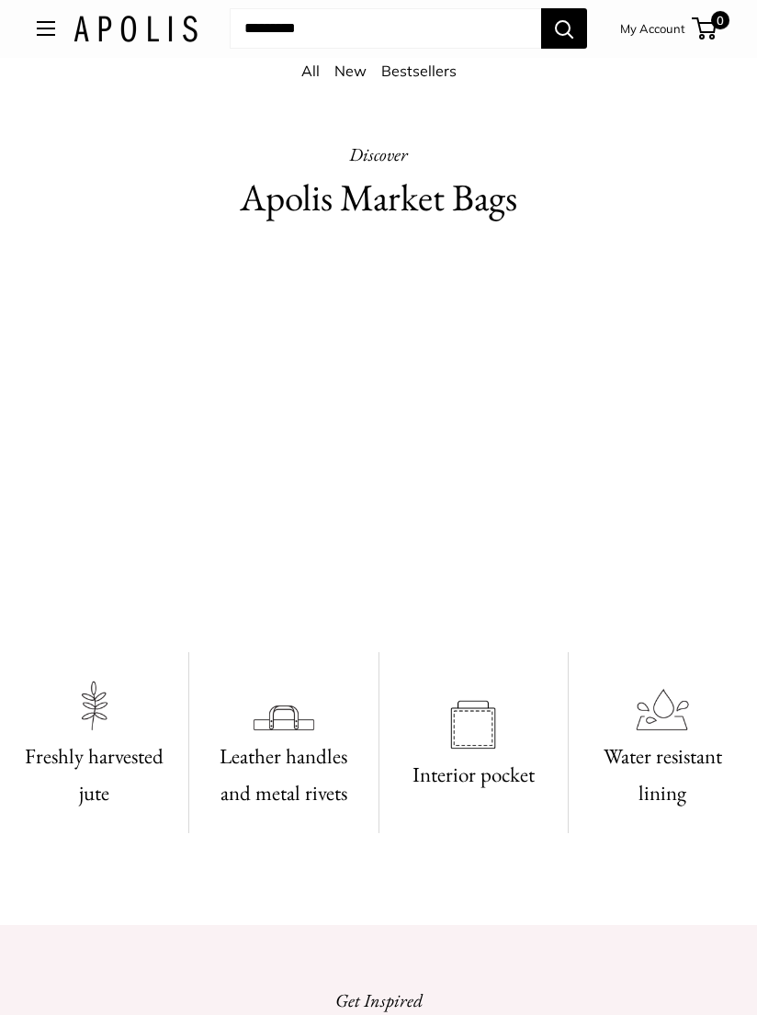
click at [403, 197] on h2 "Apolis Market Bags" at bounding box center [379, 199] width 684 height 54
click at [424, 501] on video at bounding box center [379, 445] width 684 height 342
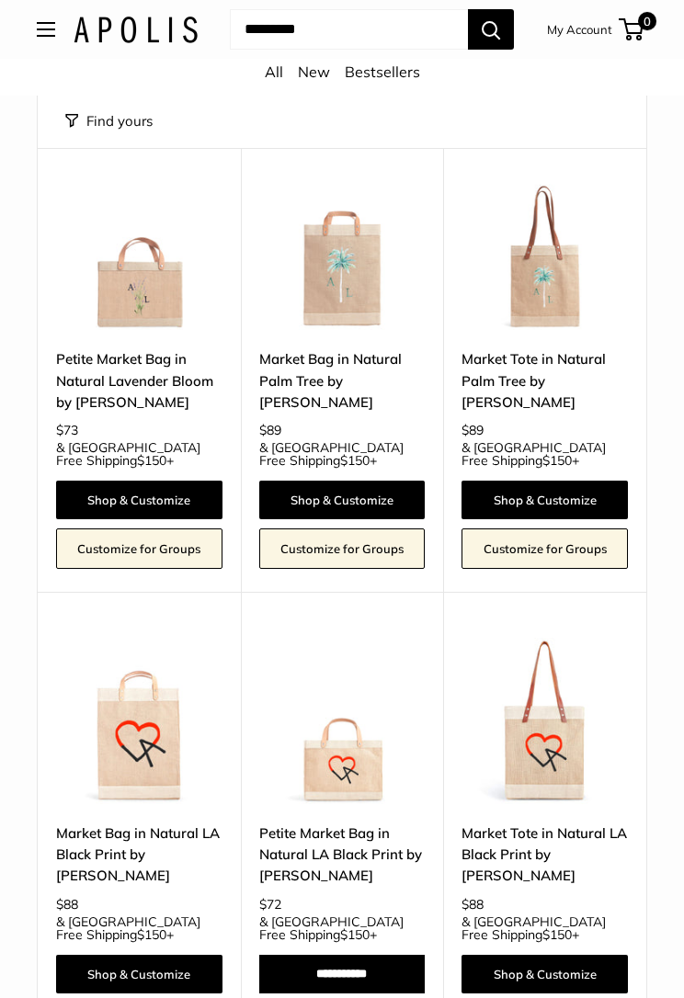
scroll to position [7271, 0]
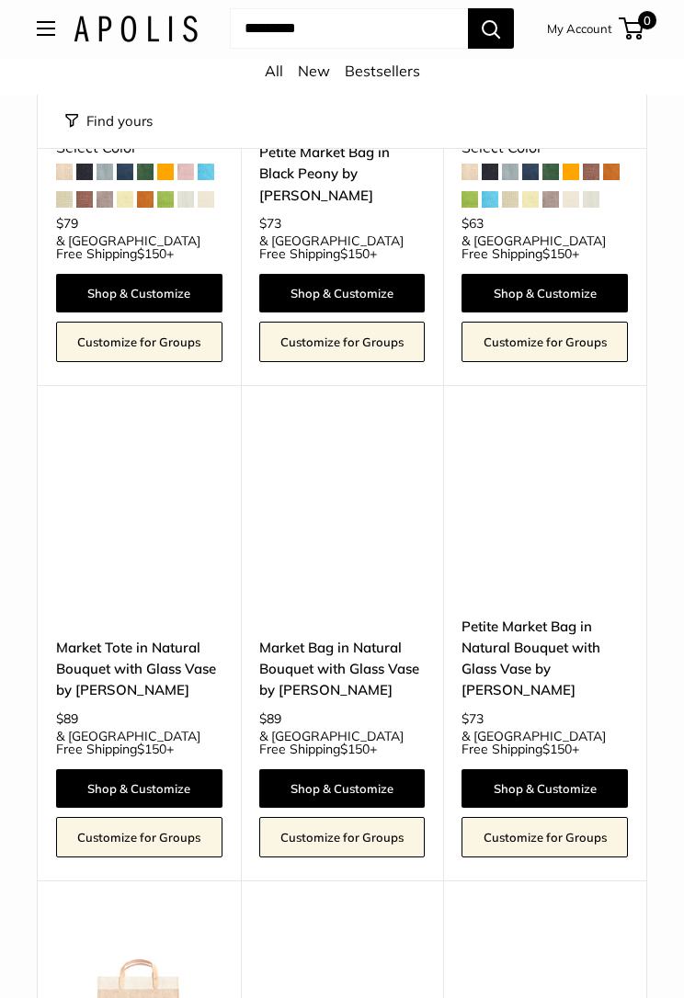
scroll to position [2001, 0]
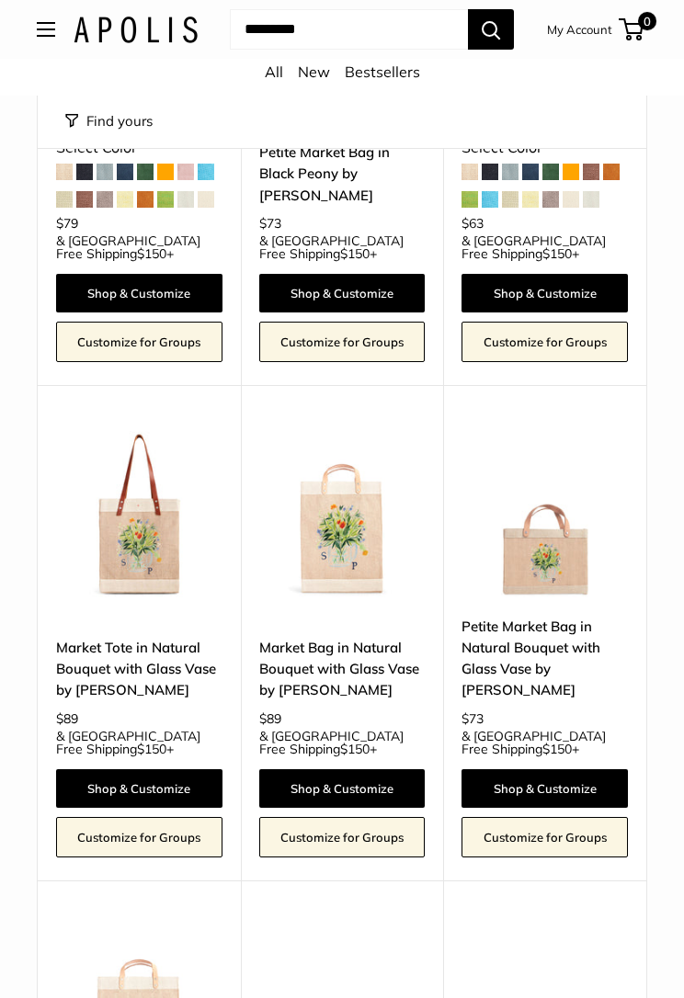
click at [153, 637] on link "Market Tote in Natural Bouquet with Glass Vase by Amy Logsdon" at bounding box center [139, 669] width 166 height 64
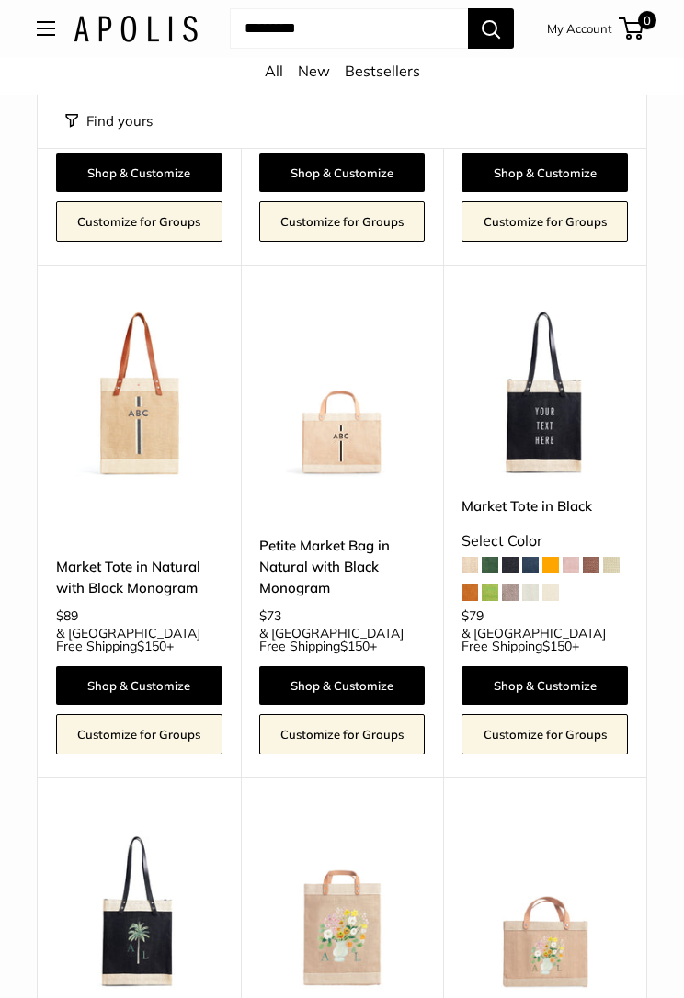
scroll to position [3626, 0]
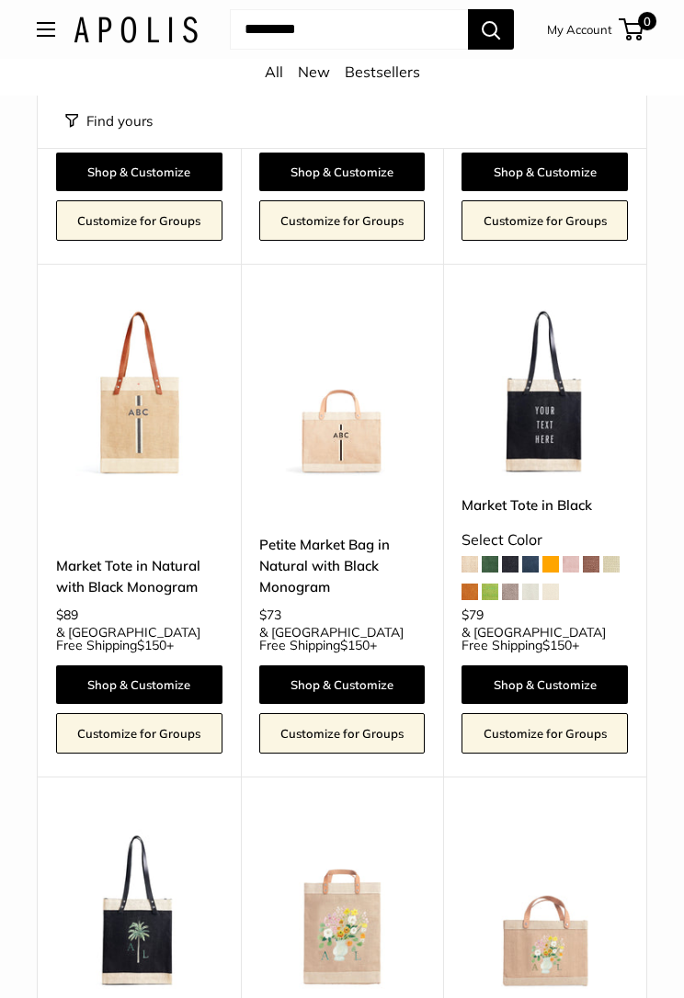
click at [680, 321] on div "Home Market Bags Find yours Size Holds a Little" at bounding box center [342, 494] width 684 height 7996
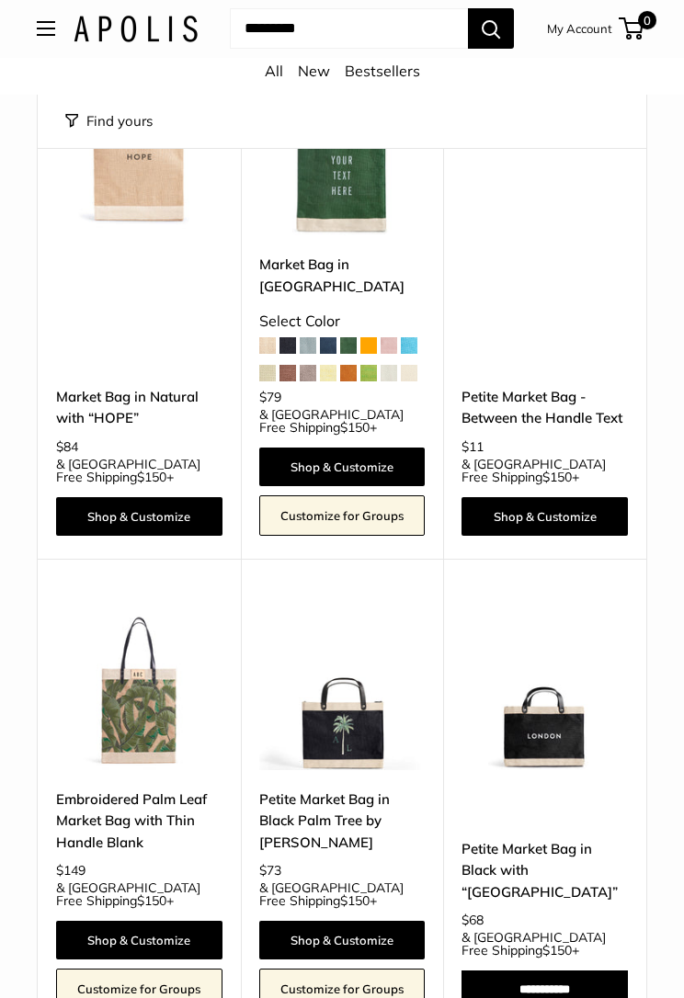
scroll to position [7020, 0]
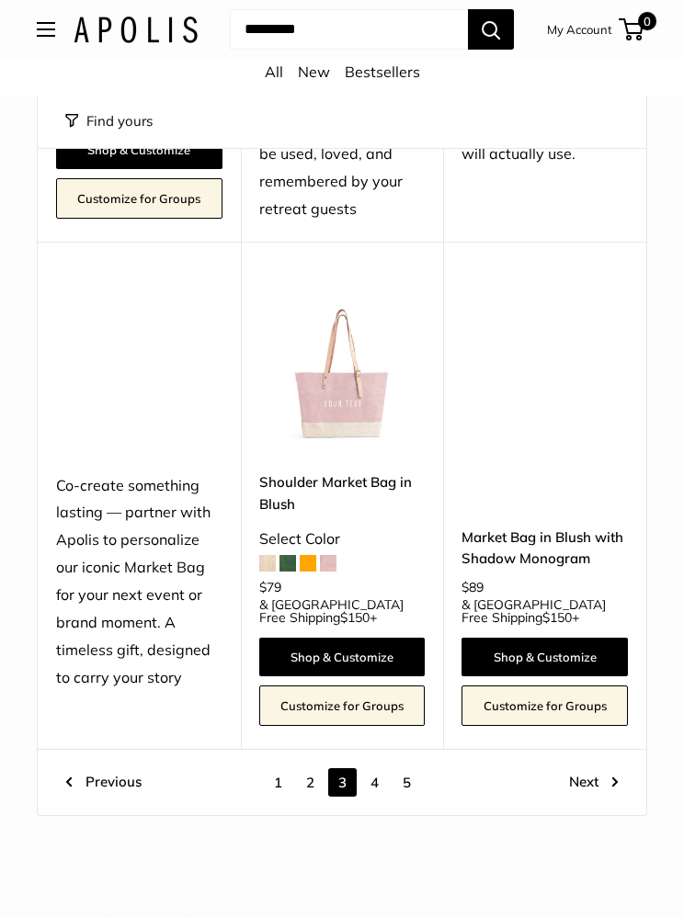
scroll to position [7366, 0]
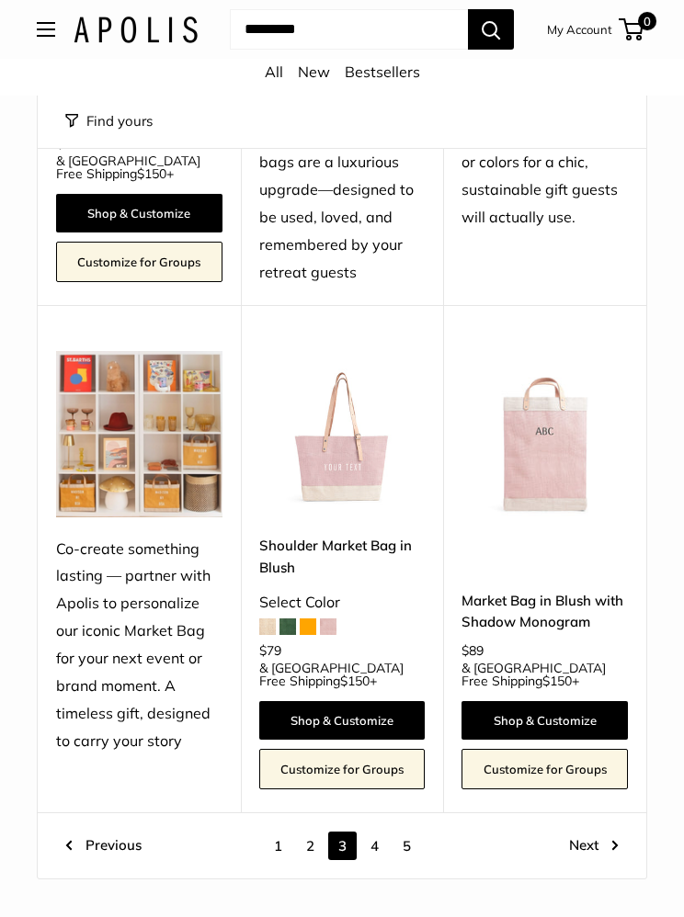
click at [381, 832] on link "4" at bounding box center [374, 846] width 28 height 28
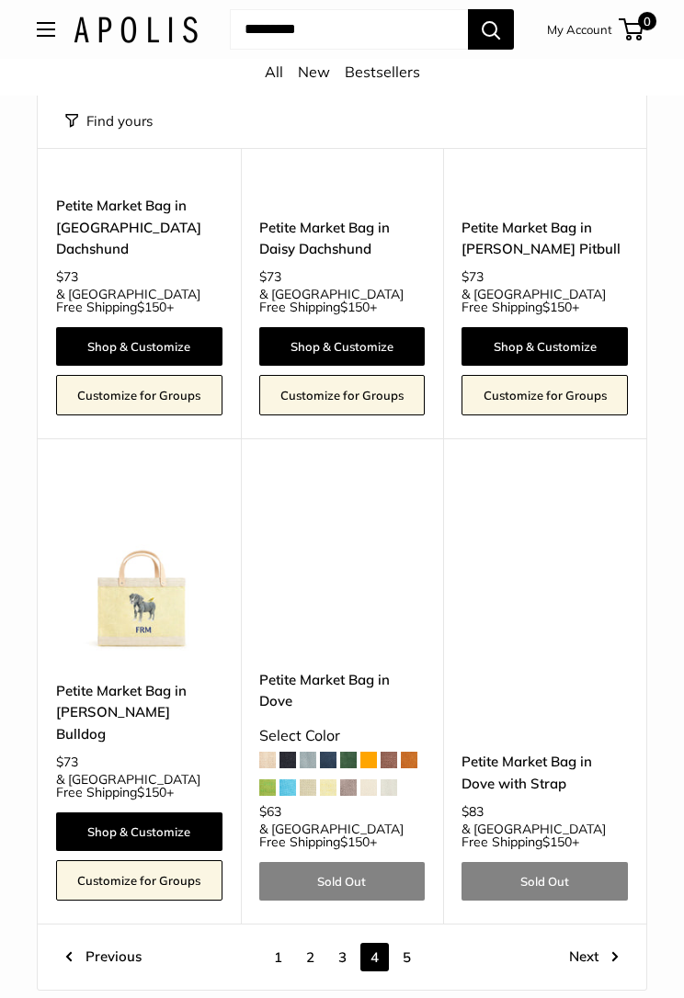
scroll to position [7345, 0]
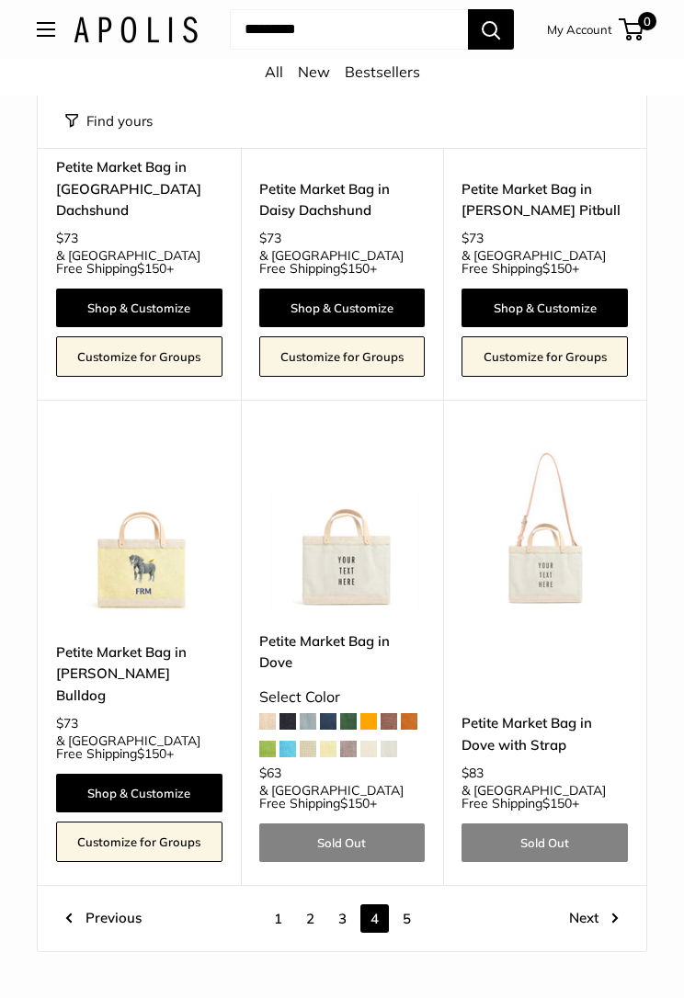
click at [408, 904] on link "5" at bounding box center [406, 918] width 28 height 28
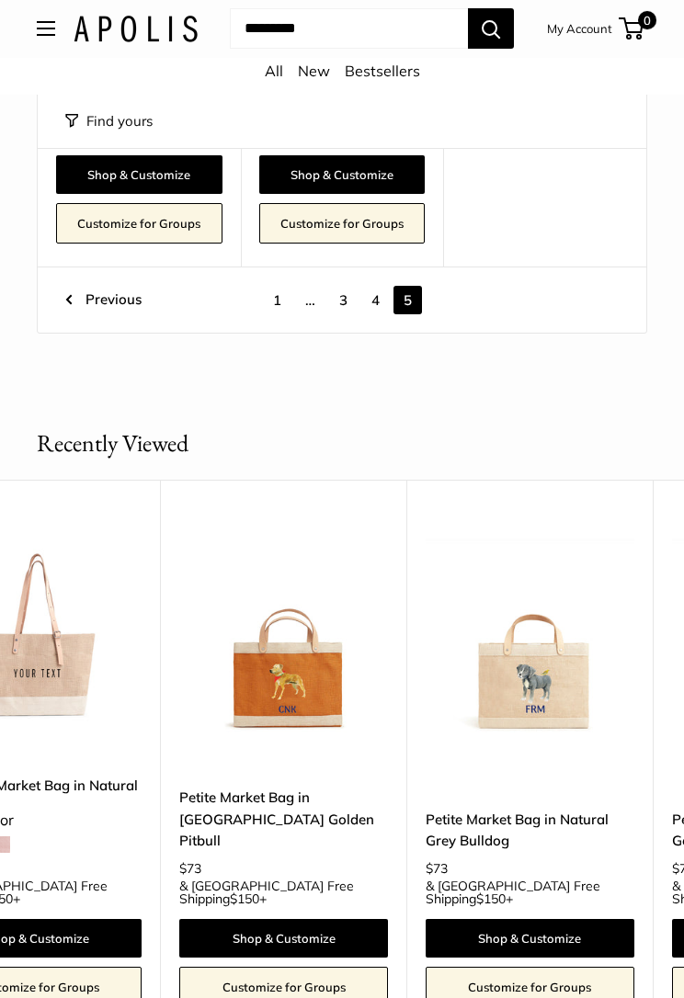
scroll to position [0, 1105]
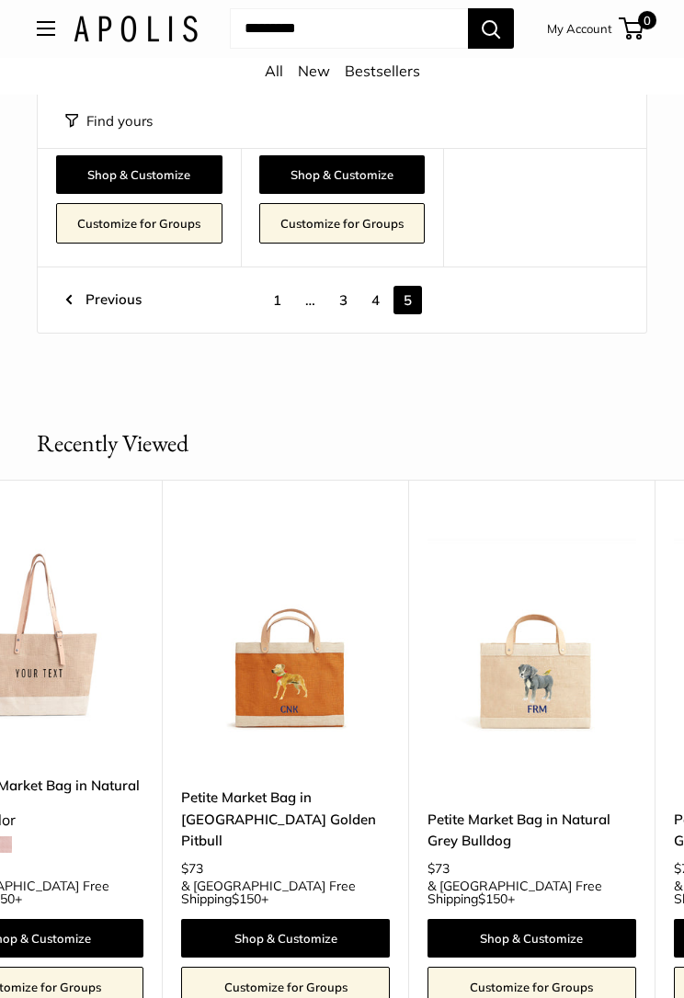
click at [248, 791] on link "Petite Market Bag in Cognac Golden Pitbull" at bounding box center [285, 820] width 209 height 64
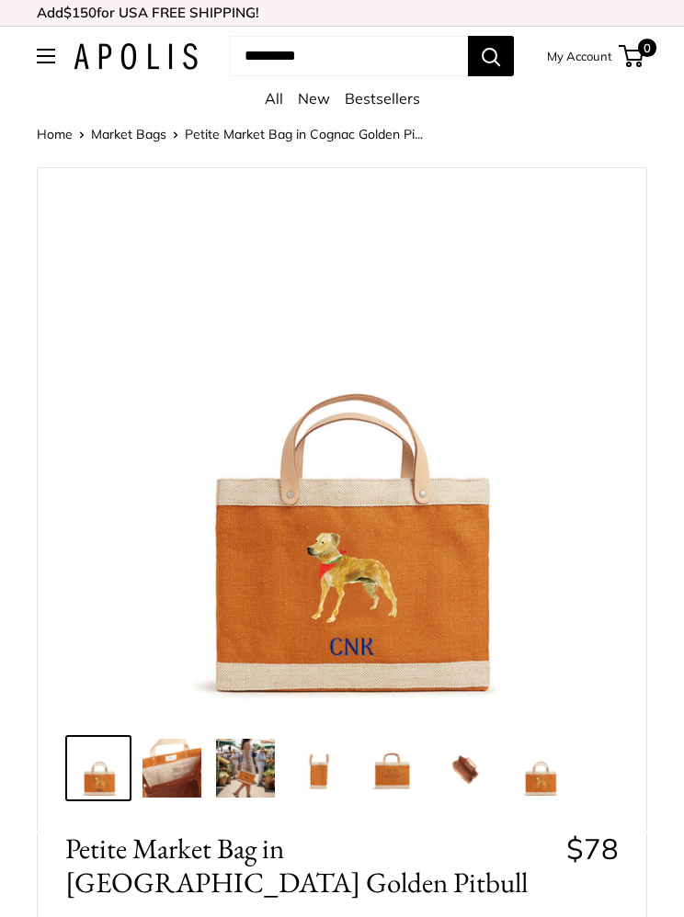
click at [176, 770] on img at bounding box center [171, 768] width 59 height 59
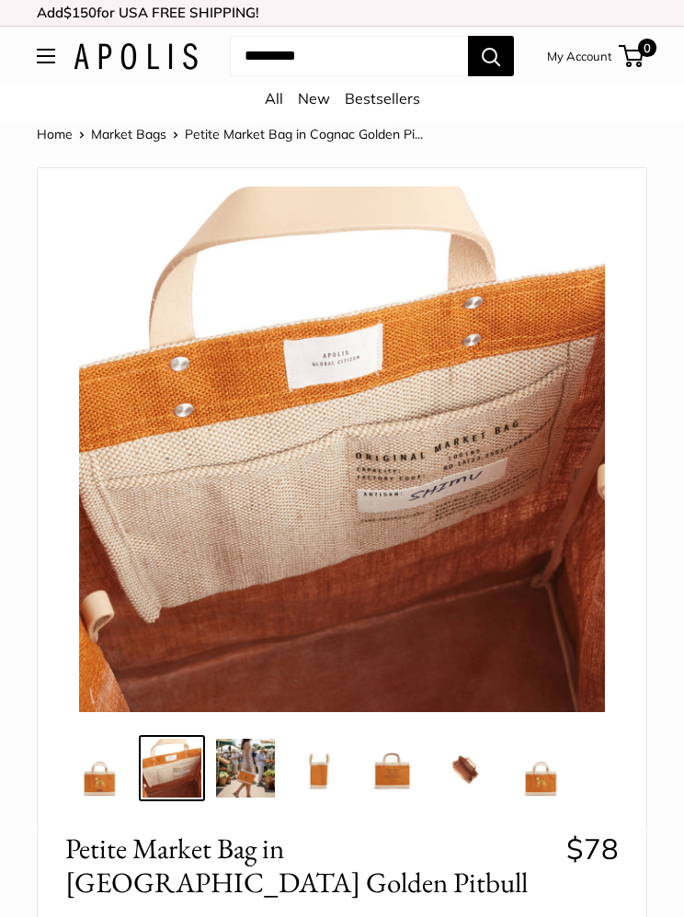
click at [244, 752] on img at bounding box center [245, 768] width 59 height 59
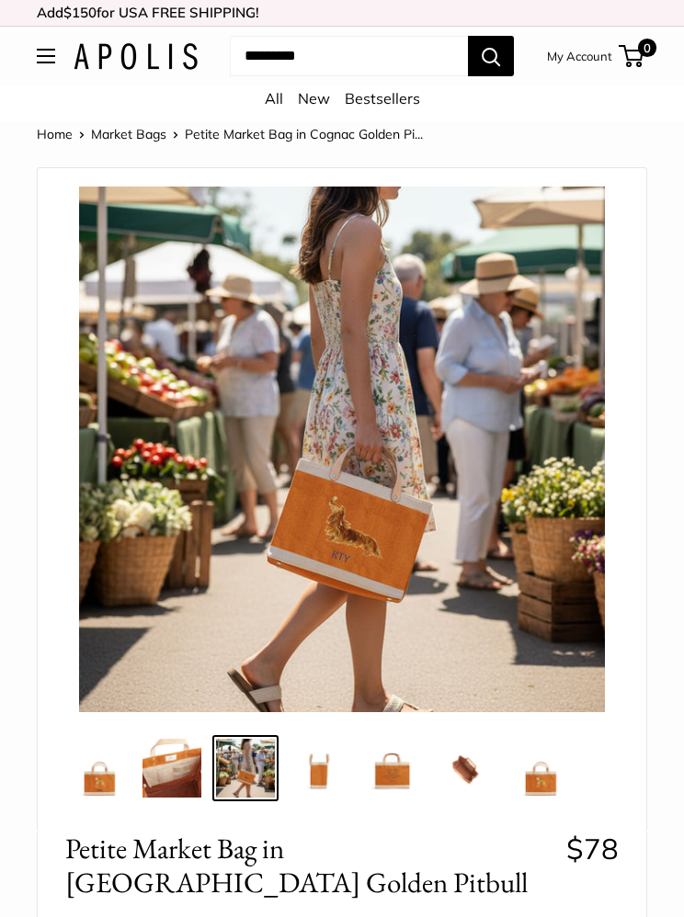
click at [319, 775] on img at bounding box center [318, 768] width 59 height 59
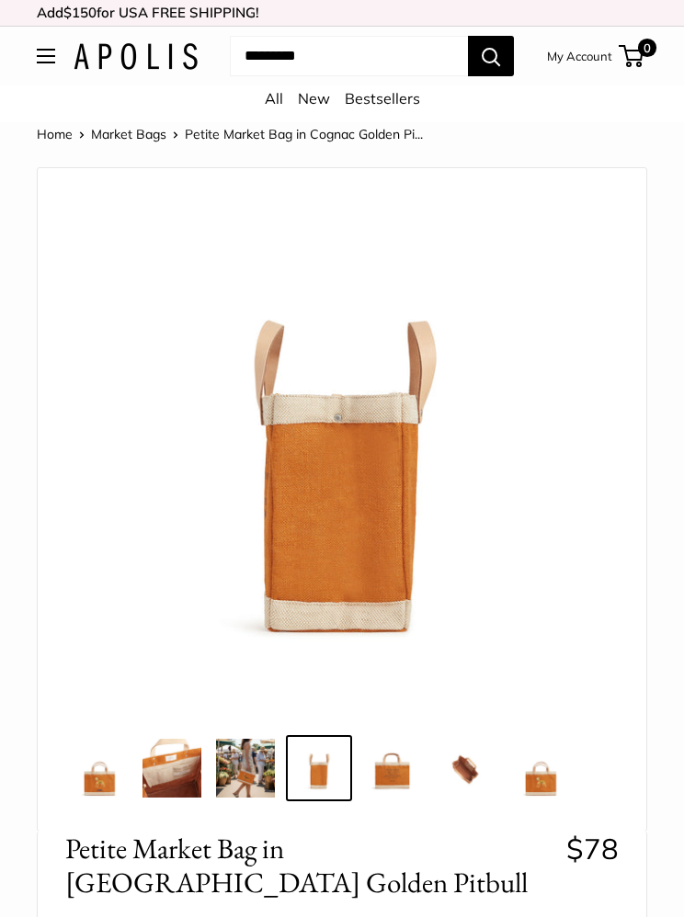
click at [396, 772] on img at bounding box center [392, 768] width 59 height 59
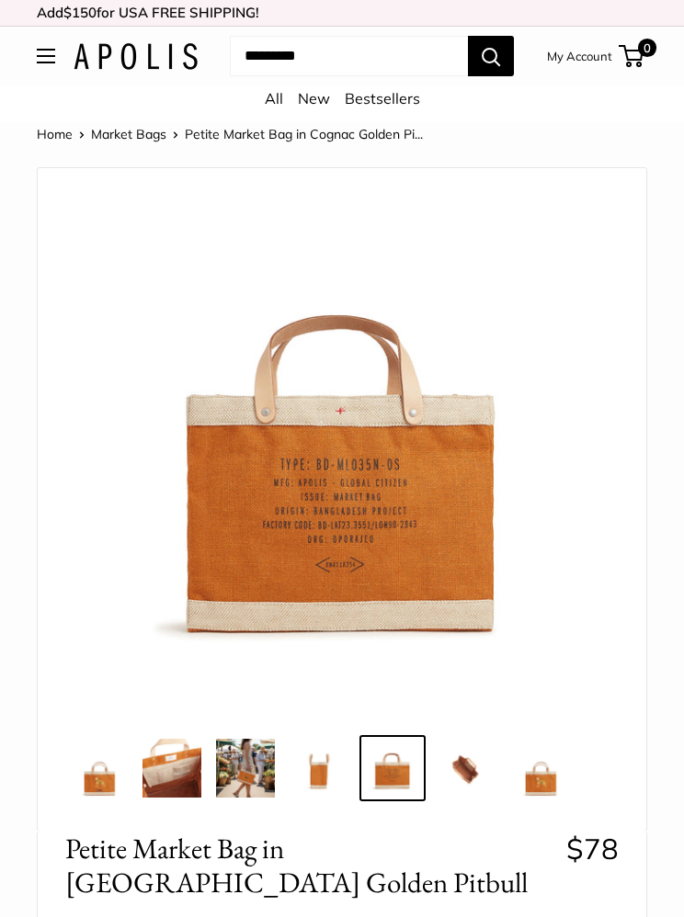
click at [472, 765] on img at bounding box center [465, 768] width 59 height 59
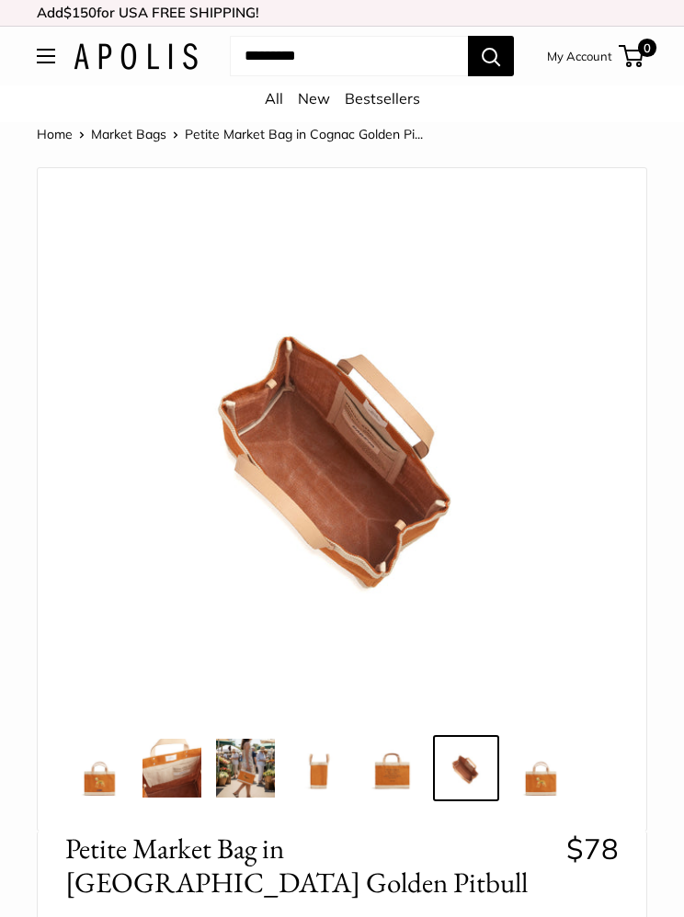
click at [530, 768] on img at bounding box center [539, 768] width 59 height 59
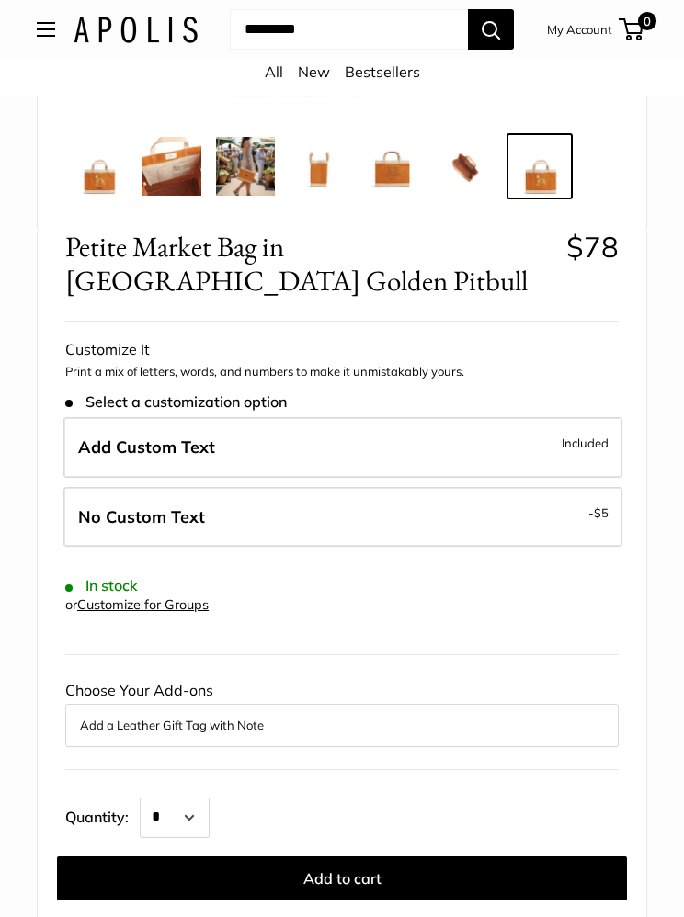
scroll to position [601, 0]
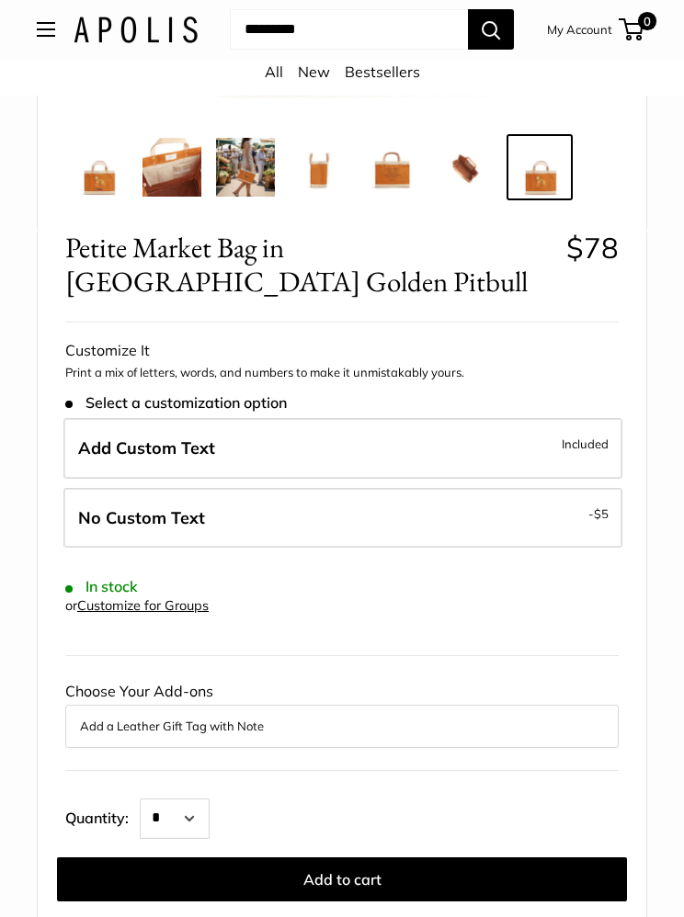
click at [301, 418] on label "Add Custom Text Included" at bounding box center [342, 448] width 559 height 61
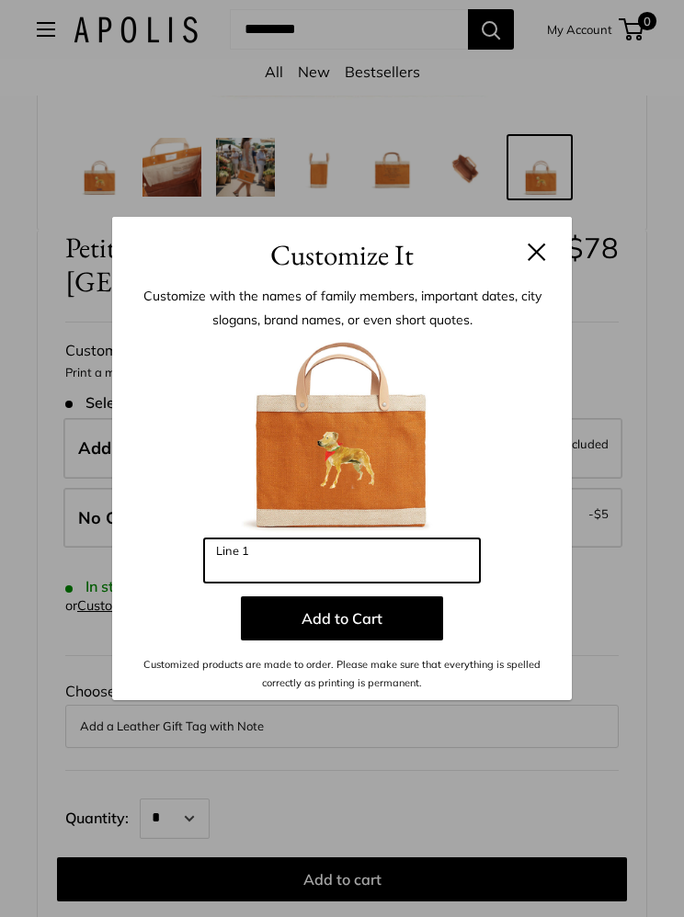
click at [245, 559] on input "Line 1" at bounding box center [342, 560] width 276 height 44
type input "***"
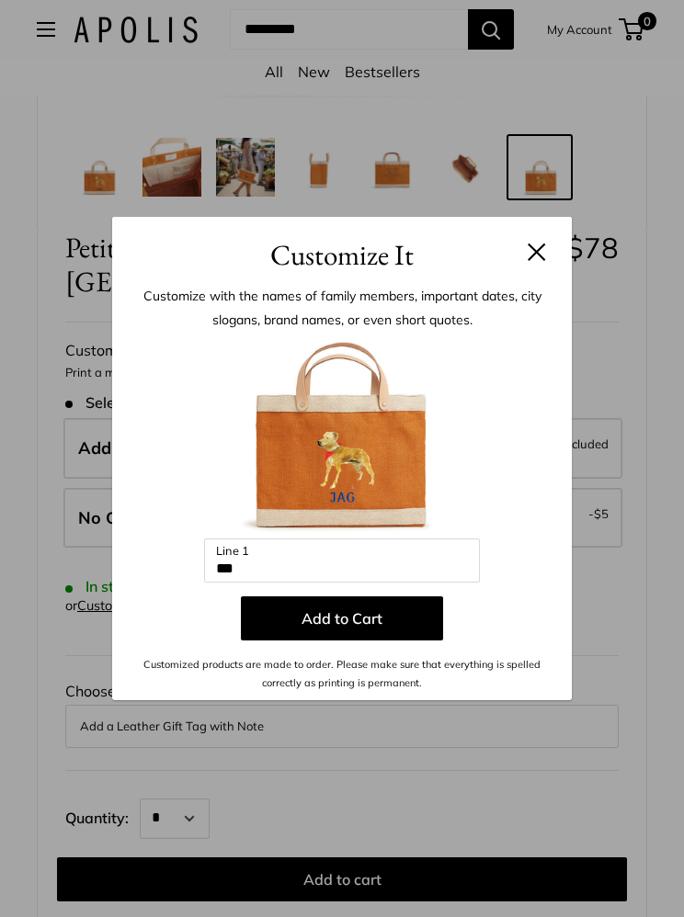
click at [330, 765] on div "Customize It Customize with the names of family members, important dates, city …" at bounding box center [342, 458] width 684 height 917
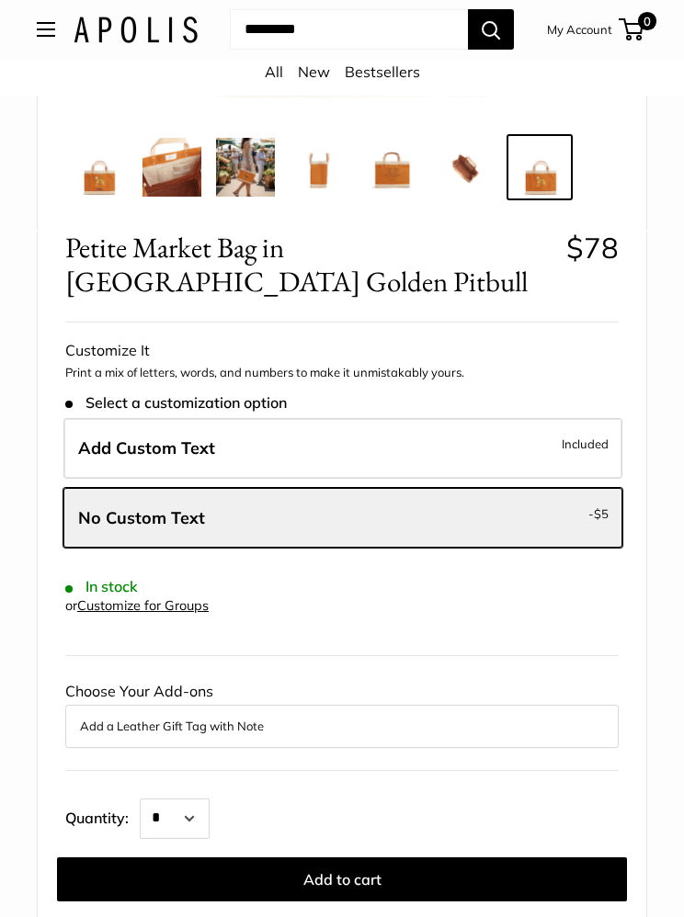
click at [241, 418] on label "Add Custom Text Included" at bounding box center [342, 448] width 559 height 61
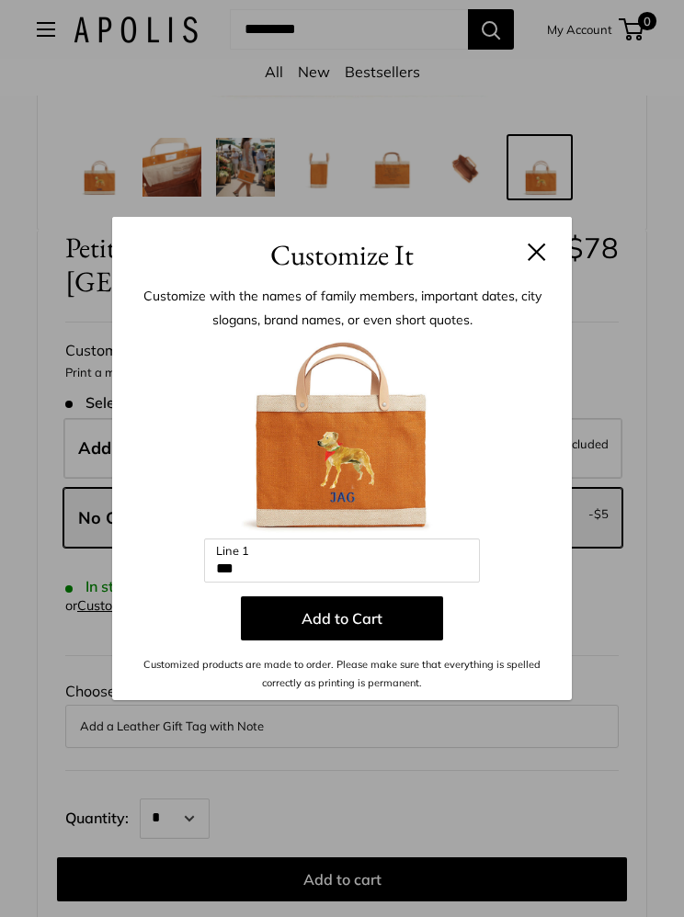
click at [339, 622] on button "Add to Cart" at bounding box center [342, 618] width 202 height 44
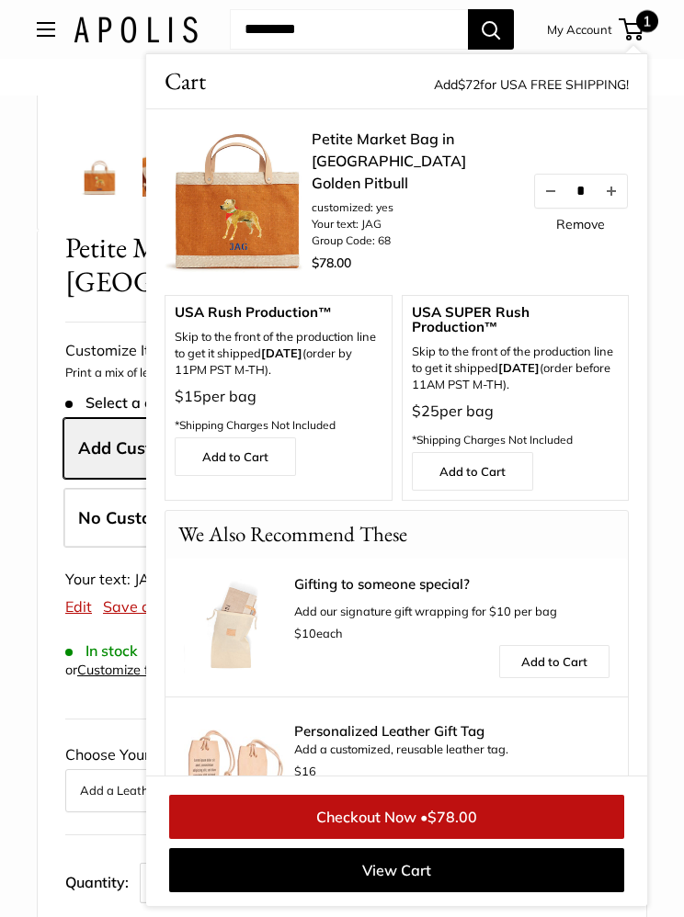
scroll to position [56, 0]
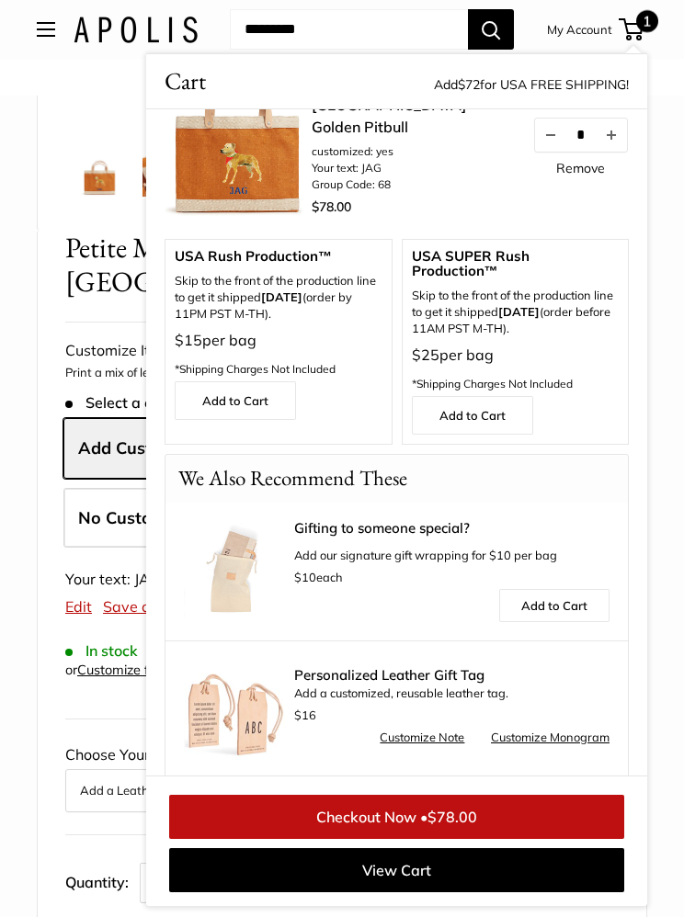
click at [403, 821] on link "Checkout Now • $78.00" at bounding box center [396, 817] width 455 height 44
